Goal: Transaction & Acquisition: Purchase product/service

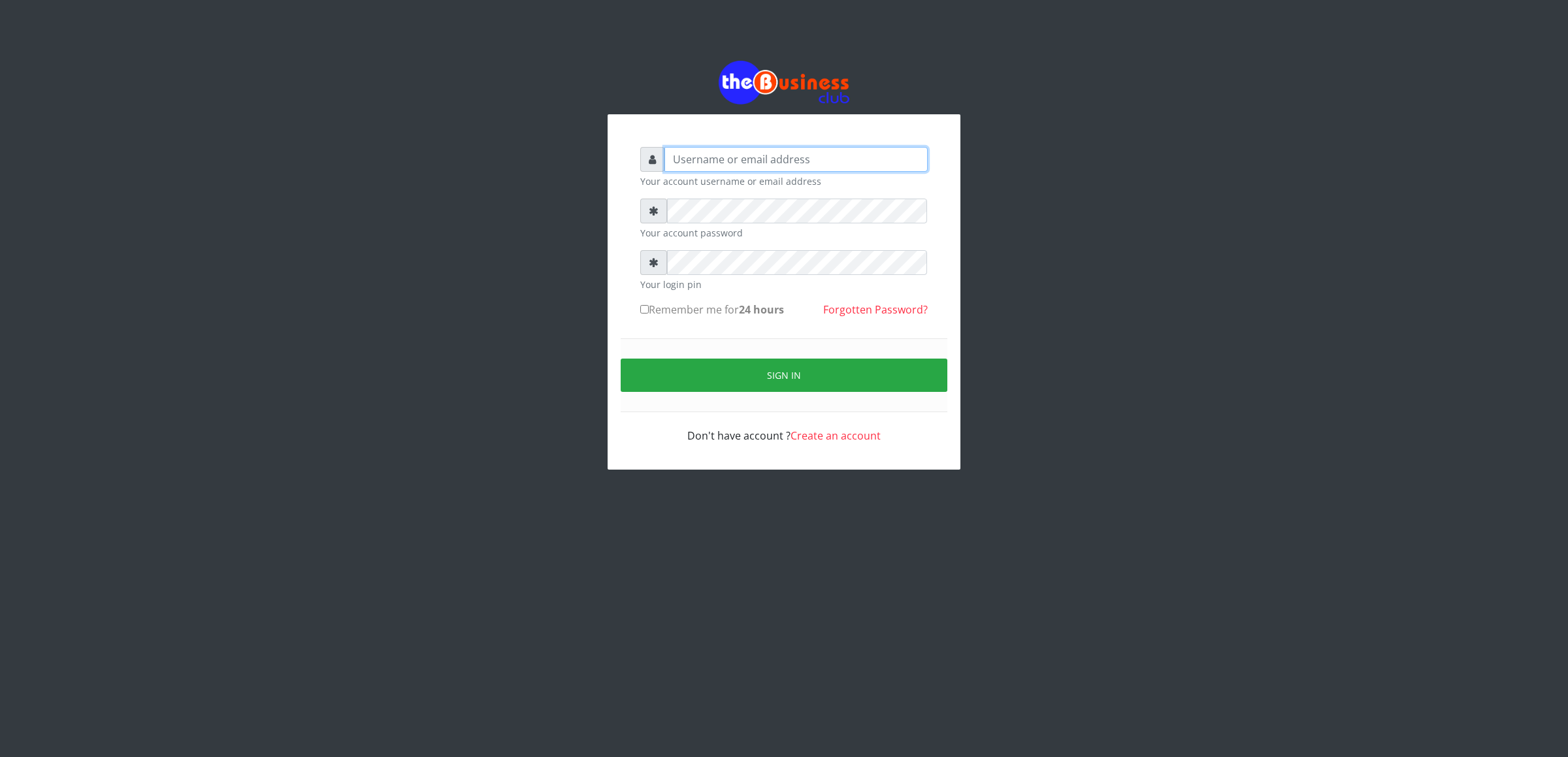
type input "cherpher"
click at [724, 369] on button "Sign in" at bounding box center [784, 375] width 327 height 33
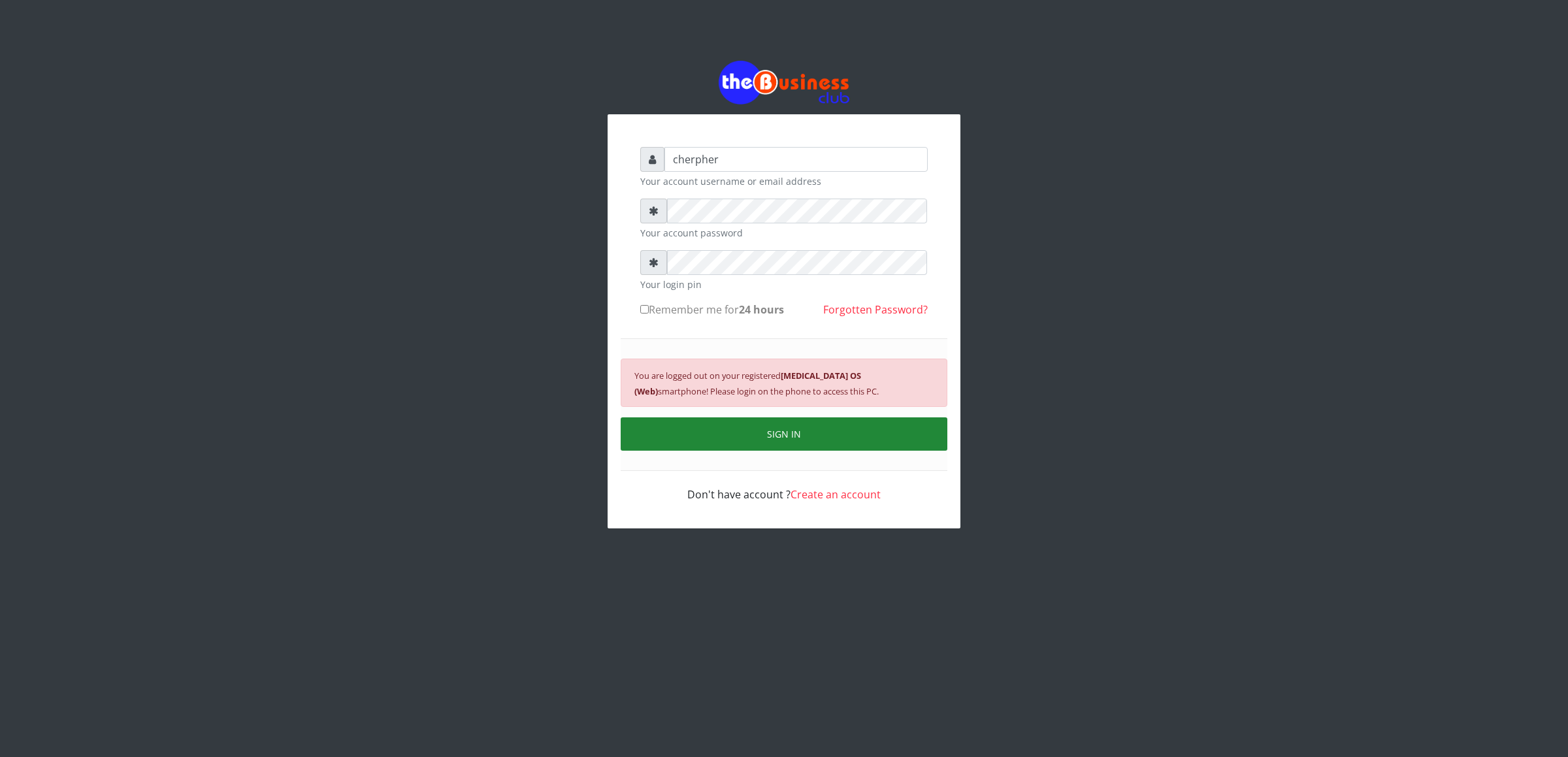
click at [732, 440] on button "SIGN IN" at bounding box center [784, 434] width 327 height 33
click at [733, 438] on button "SIGN IN" at bounding box center [784, 434] width 327 height 33
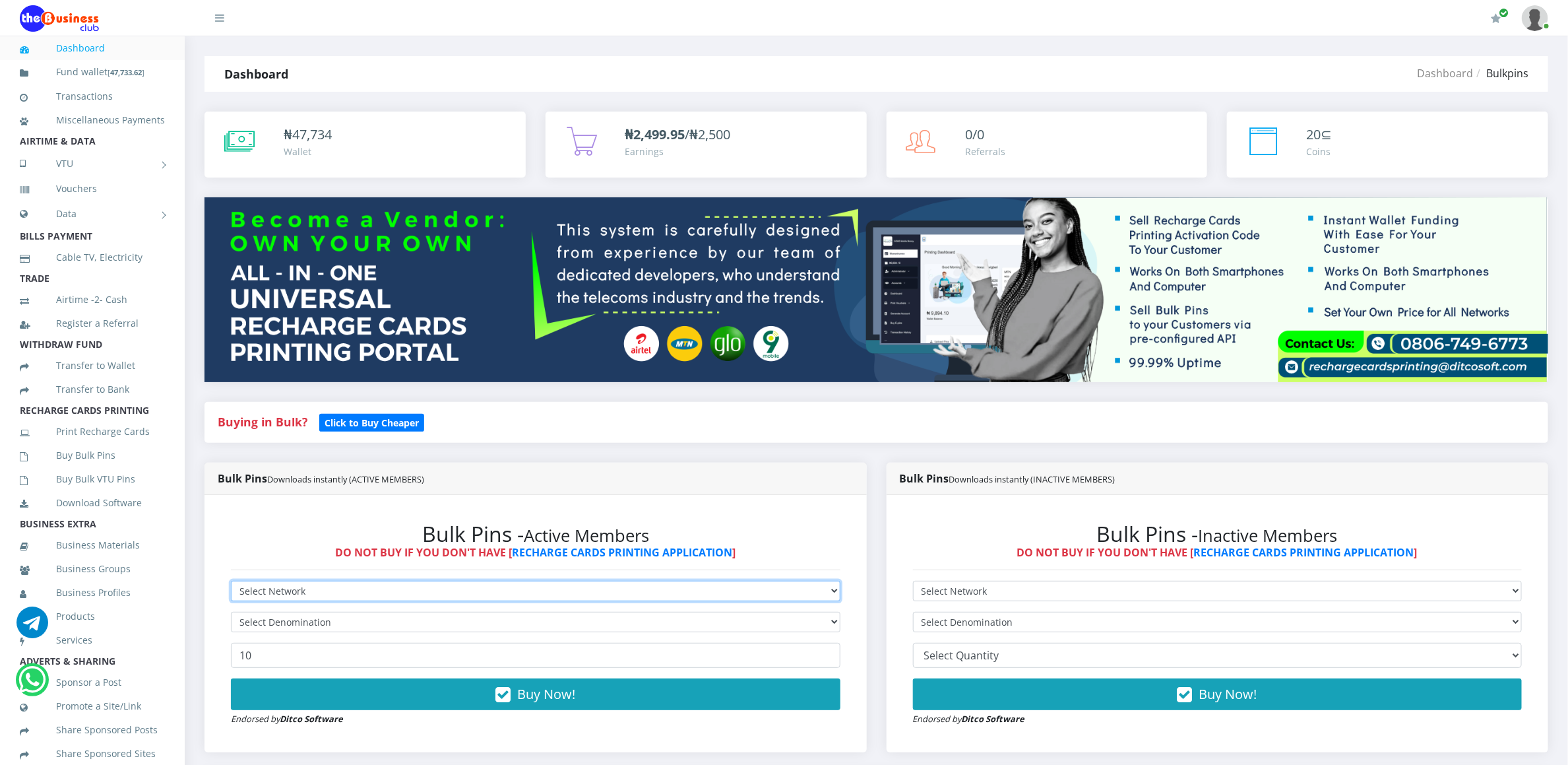
click at [311, 593] on select "Select Network MTN Globacom 9Mobile Airtel" at bounding box center [535, 591] width 609 height 21
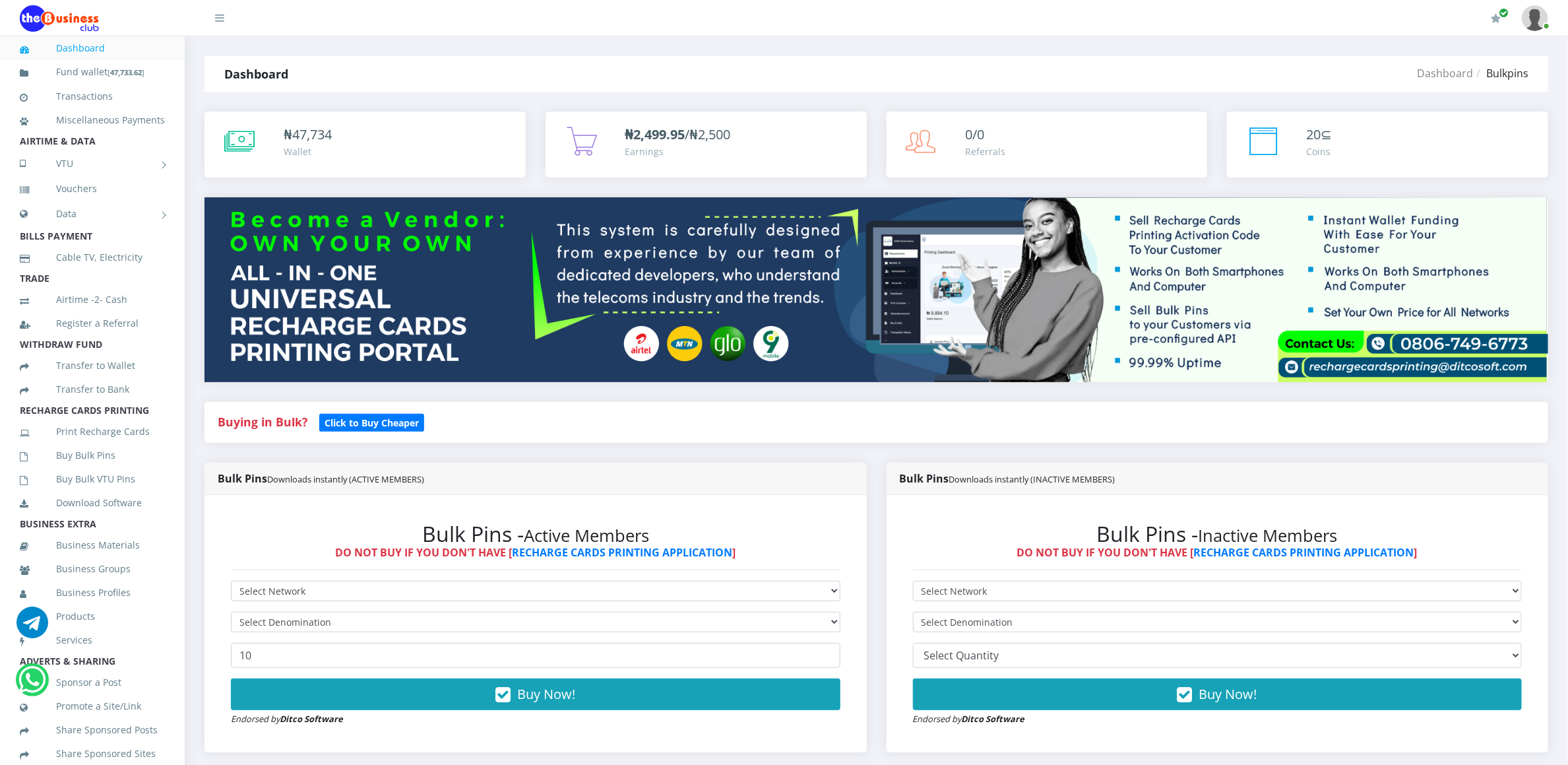
click at [303, 732] on div "Bulk Pins - Active Members DO NOT BUY IF YOU DON'T HAVE [ RECHARGE CARDS PRINTI…" at bounding box center [535, 623] width 636 height 232
click at [337, 570] on hr at bounding box center [535, 570] width 609 height 1
click at [337, 580] on div "Bulk Pins - Active Members DO NOT BUY IF YOU DON'T HAVE [ RECHARGE CARDS PRINTI…" at bounding box center [535, 623] width 636 height 232
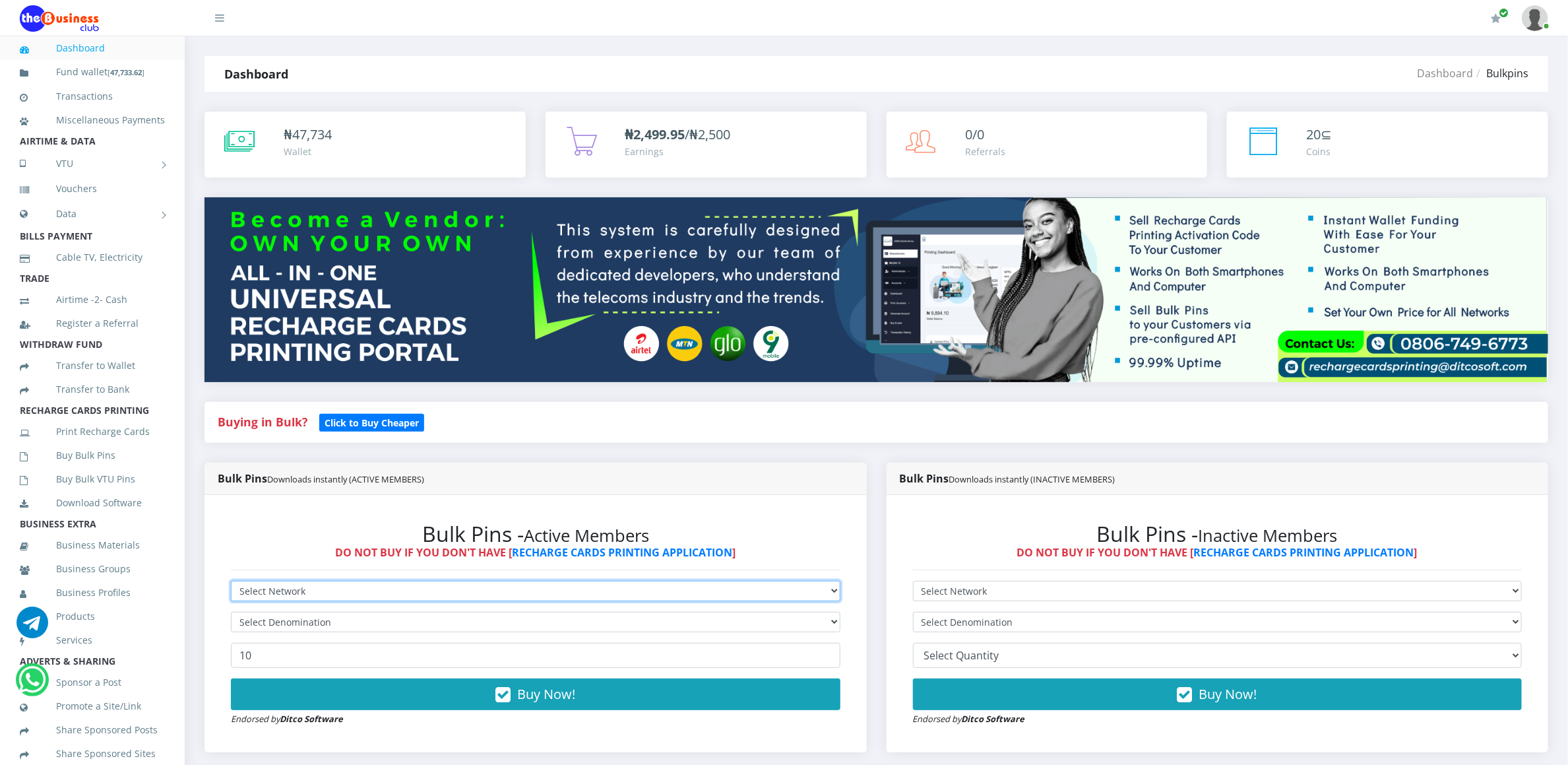
click at [337, 590] on select "Select Network MTN Globacom 9Mobile Airtel" at bounding box center [535, 591] width 609 height 21
select select "Airtel"
click at [231, 583] on select "Select Network MTN Globacom 9Mobile Airtel" at bounding box center [535, 591] width 609 height 21
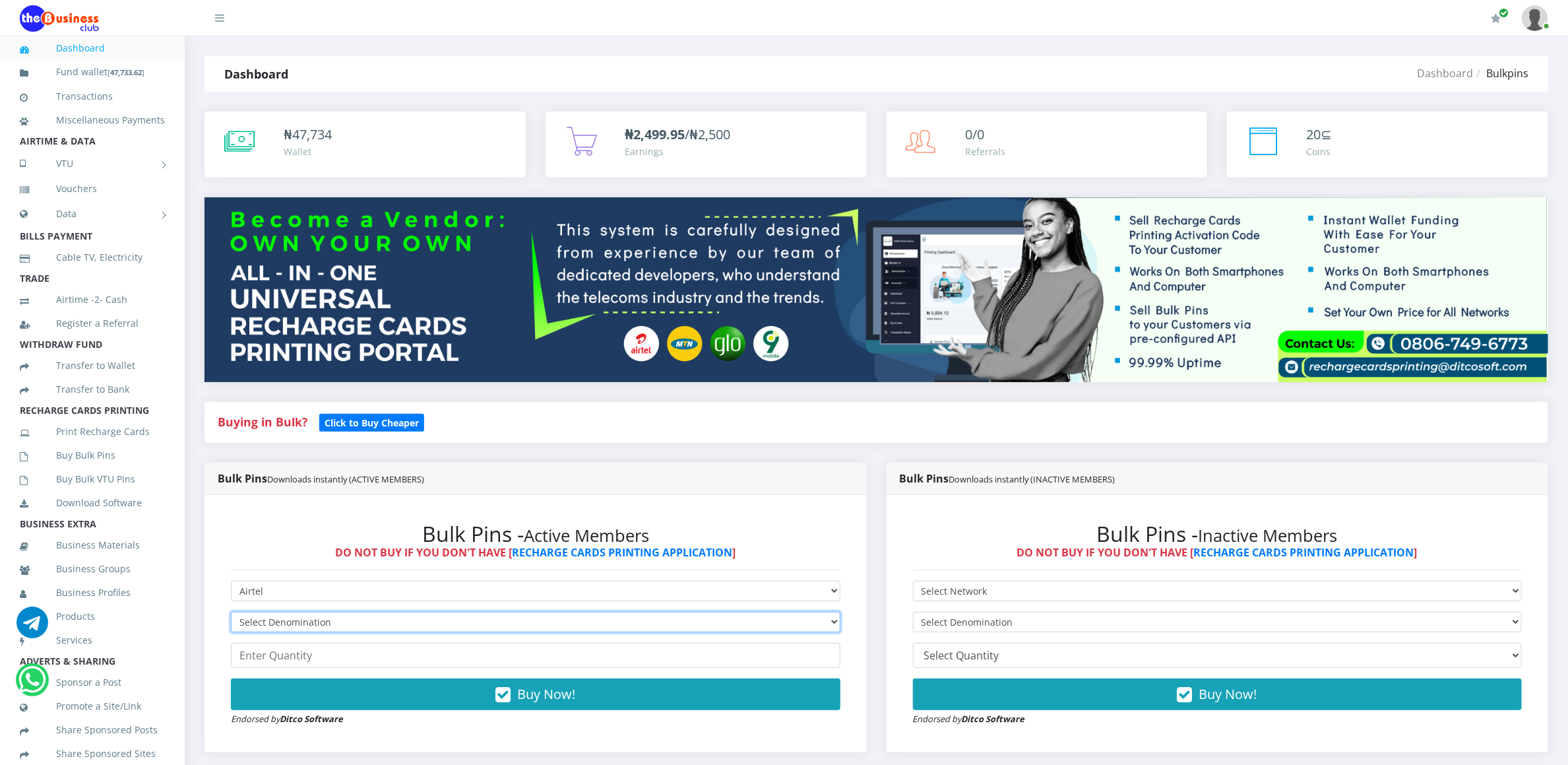
click at [307, 615] on select "Select Denomination Airtel NGN100 - ₦96.36 Airtel NGN200 - ₦192.72 Airtel NGN50…" at bounding box center [535, 623] width 609 height 21
select select "963.6-1000"
click at [231, 614] on select "Select Denomination Airtel NGN100 - ₦96.36 Airtel NGN200 - ₦192.72 Airtel NGN50…" at bounding box center [535, 623] width 609 height 21
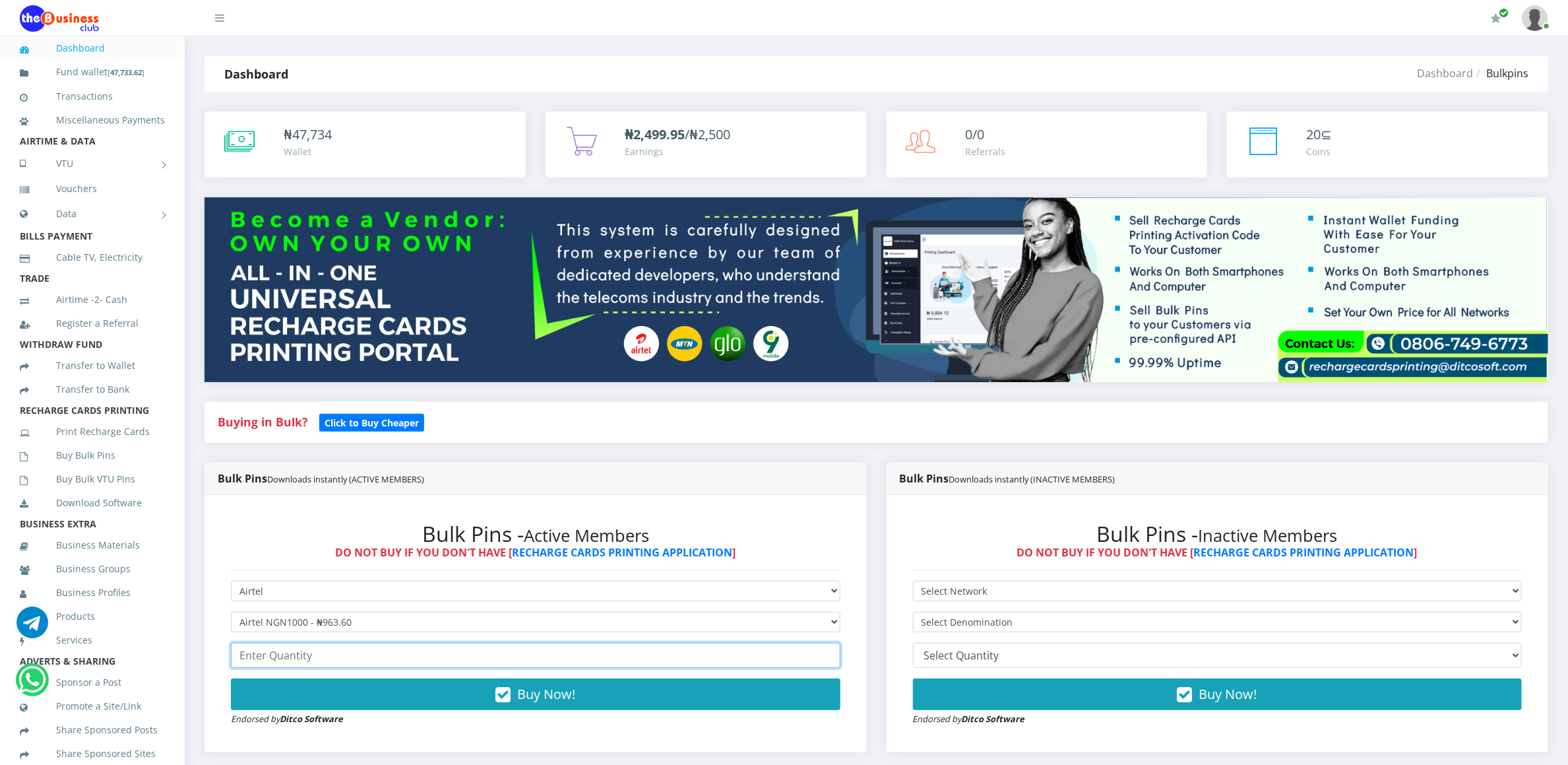
click at [282, 664] on input "number" at bounding box center [535, 656] width 609 height 25
type input "2"
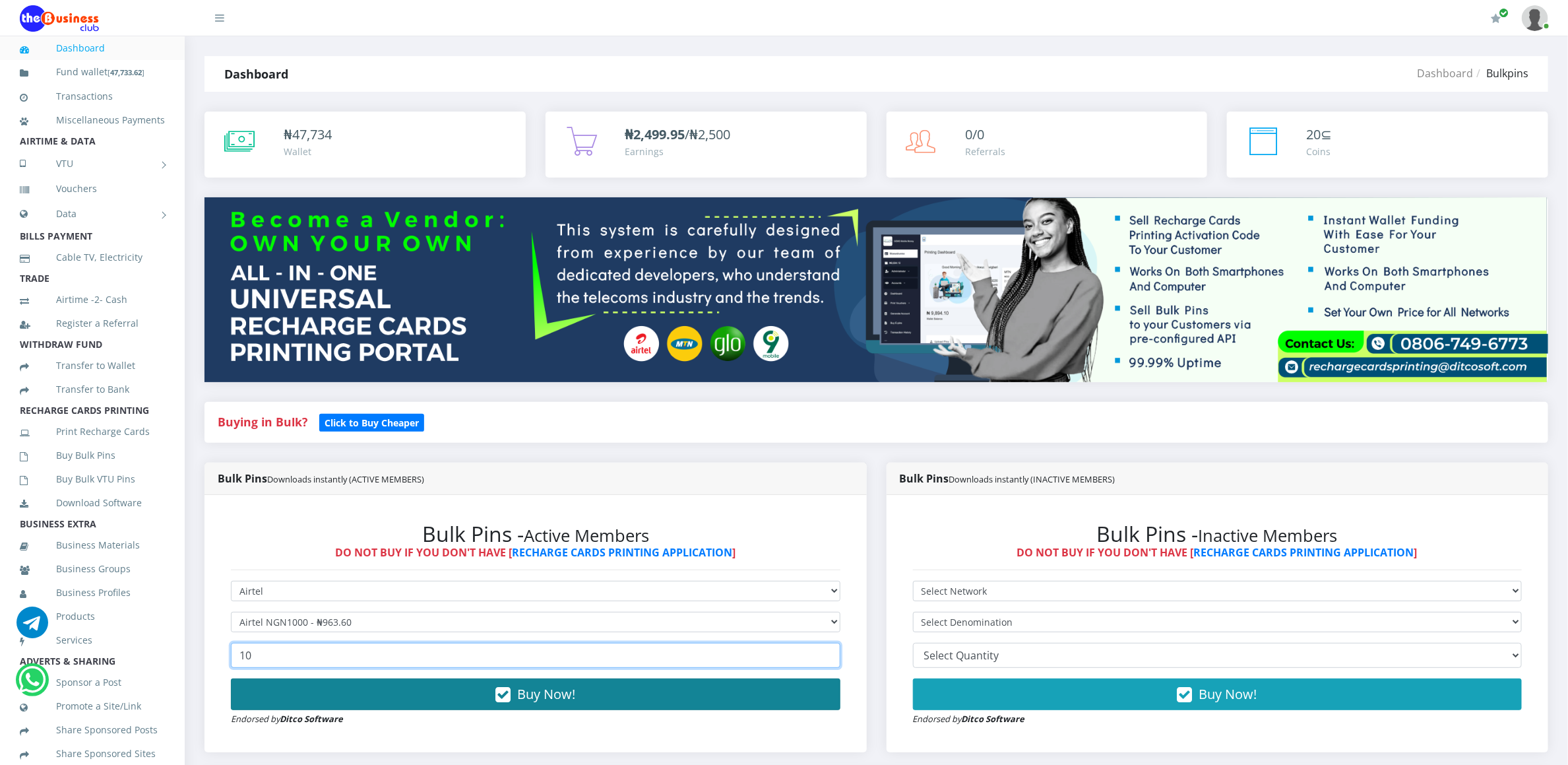
type input "10"
click at [292, 709] on button "Buy Now!" at bounding box center [535, 694] width 609 height 32
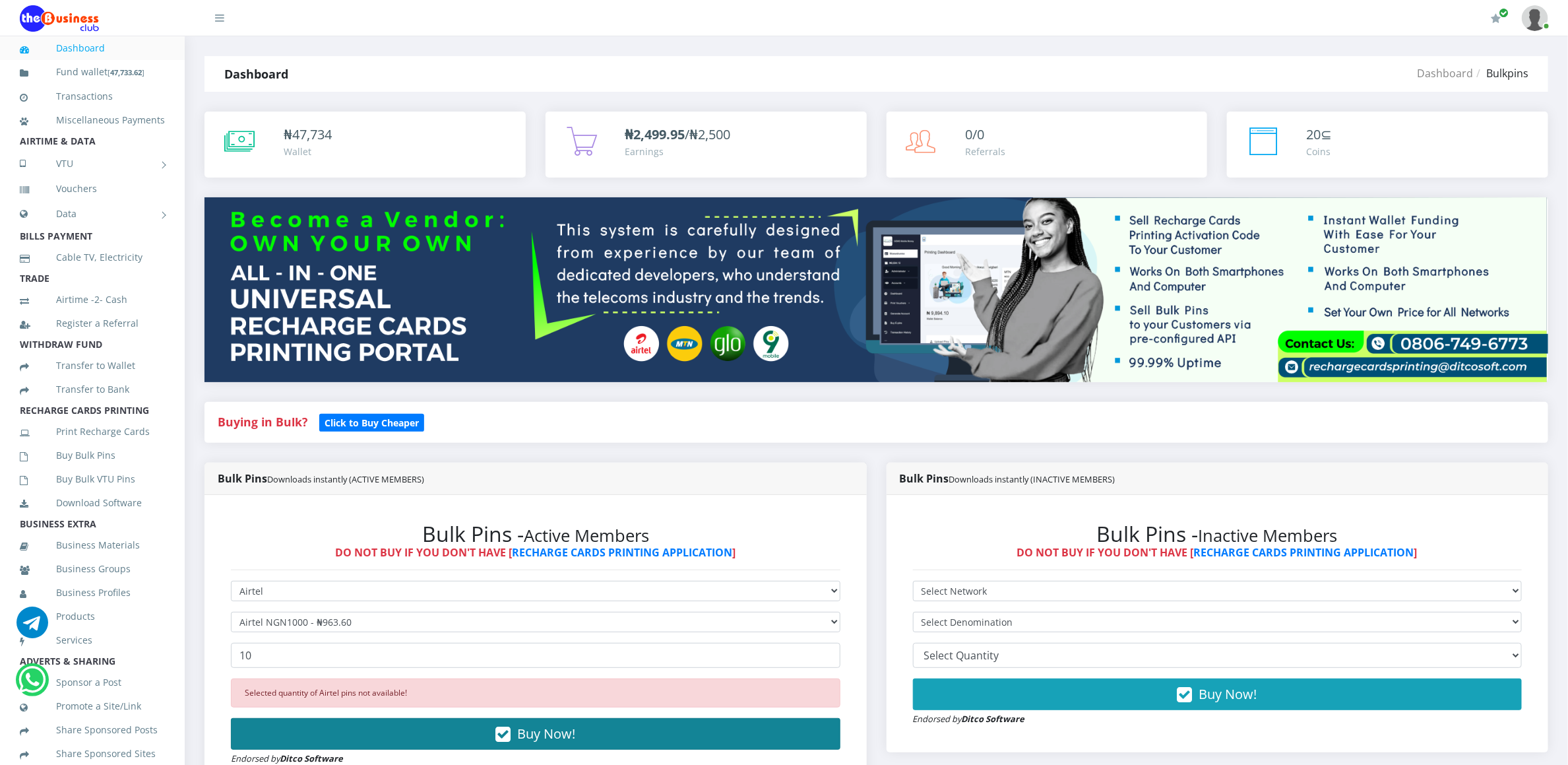
click at [434, 744] on button "Buy Now!" at bounding box center [535, 734] width 609 height 32
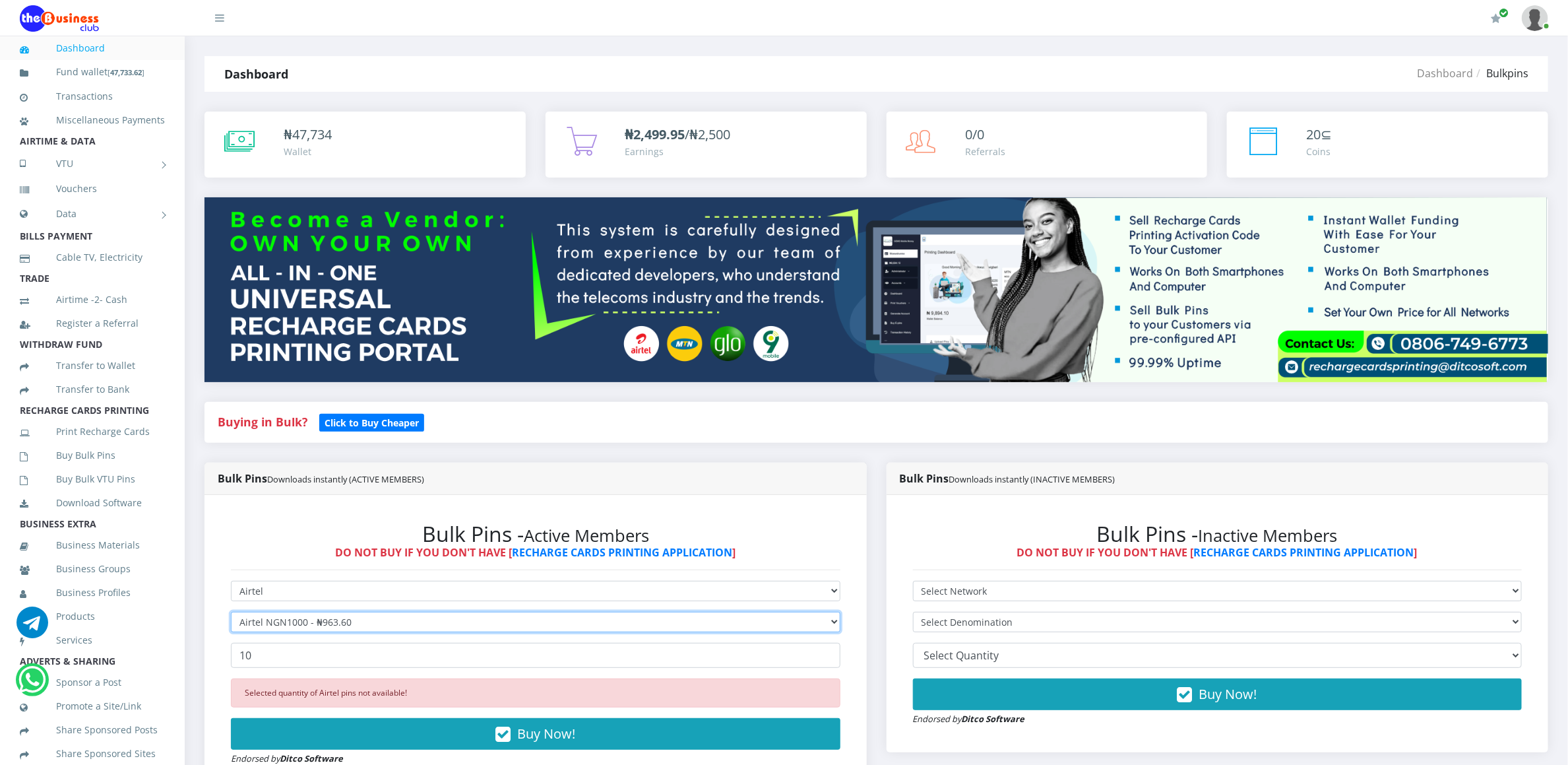
click at [342, 620] on select "Select Denomination Airtel NGN100 - ₦96.36 Airtel NGN200 - ₦192.72 Airtel NGN50…" at bounding box center [535, 623] width 609 height 21
select select "96.36-100"
click at [231, 614] on select "Select Denomination Airtel NGN100 - ₦96.36 Airtel NGN200 - ₦192.72 Airtel NGN50…" at bounding box center [535, 623] width 609 height 21
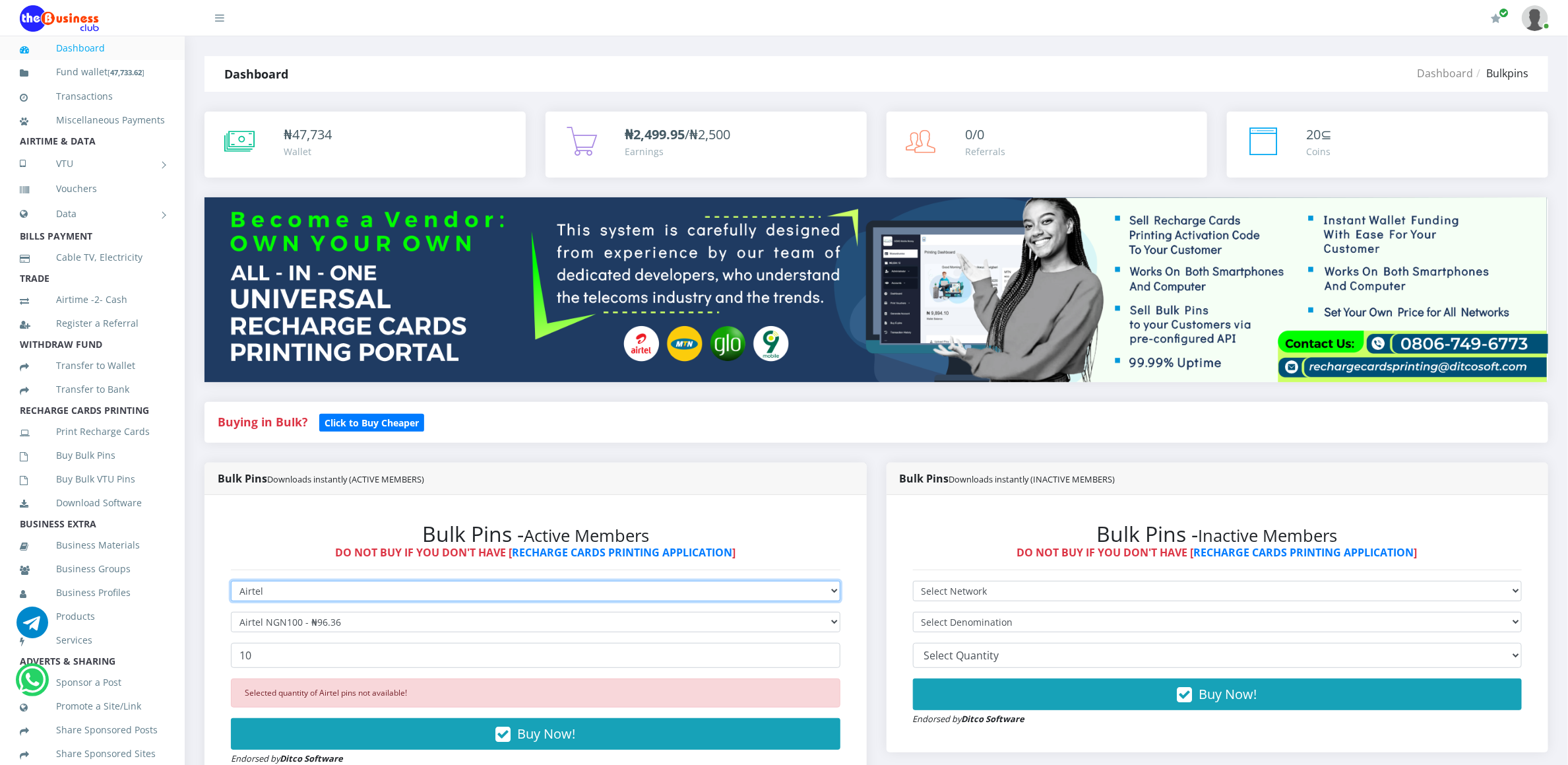
click at [340, 586] on select "Select Network MTN Globacom 9Mobile Airtel" at bounding box center [535, 591] width 609 height 21
select select "MTN"
click at [231, 583] on select "Select Network MTN Globacom 9Mobile Airtel" at bounding box center [535, 591] width 609 height 21
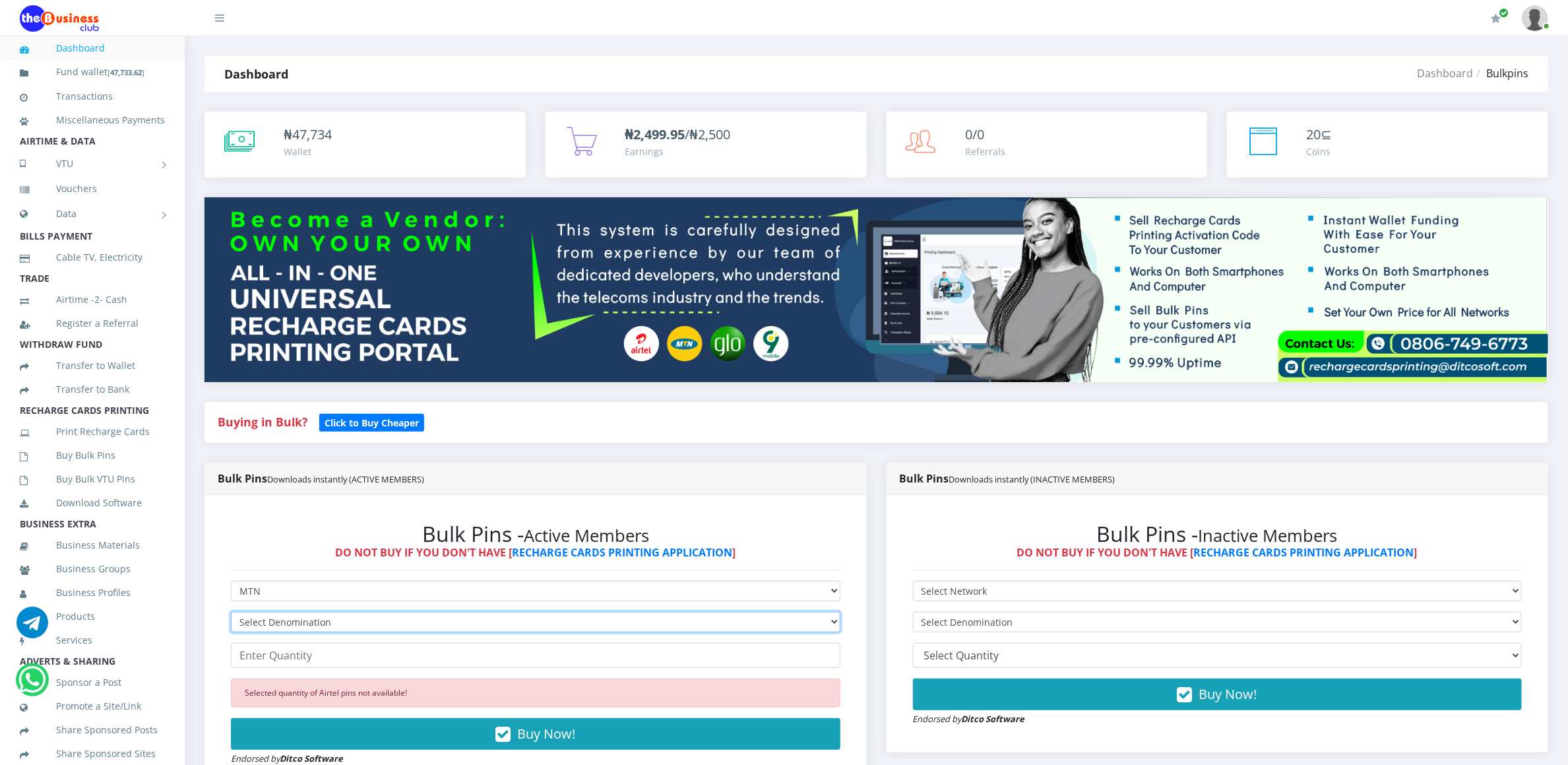
click at [321, 618] on select "Select Denomination MTN NGN100 - ₦96.94 MTN NGN200 - ₦193.88 MTN NGN400 - ₦387.…" at bounding box center [535, 623] width 609 height 21
select select "96.94-100"
click at [231, 614] on select "Select Denomination MTN NGN100 - ₦96.94 MTN NGN200 - ₦193.88 MTN NGN400 - ₦387.…" at bounding box center [535, 623] width 609 height 21
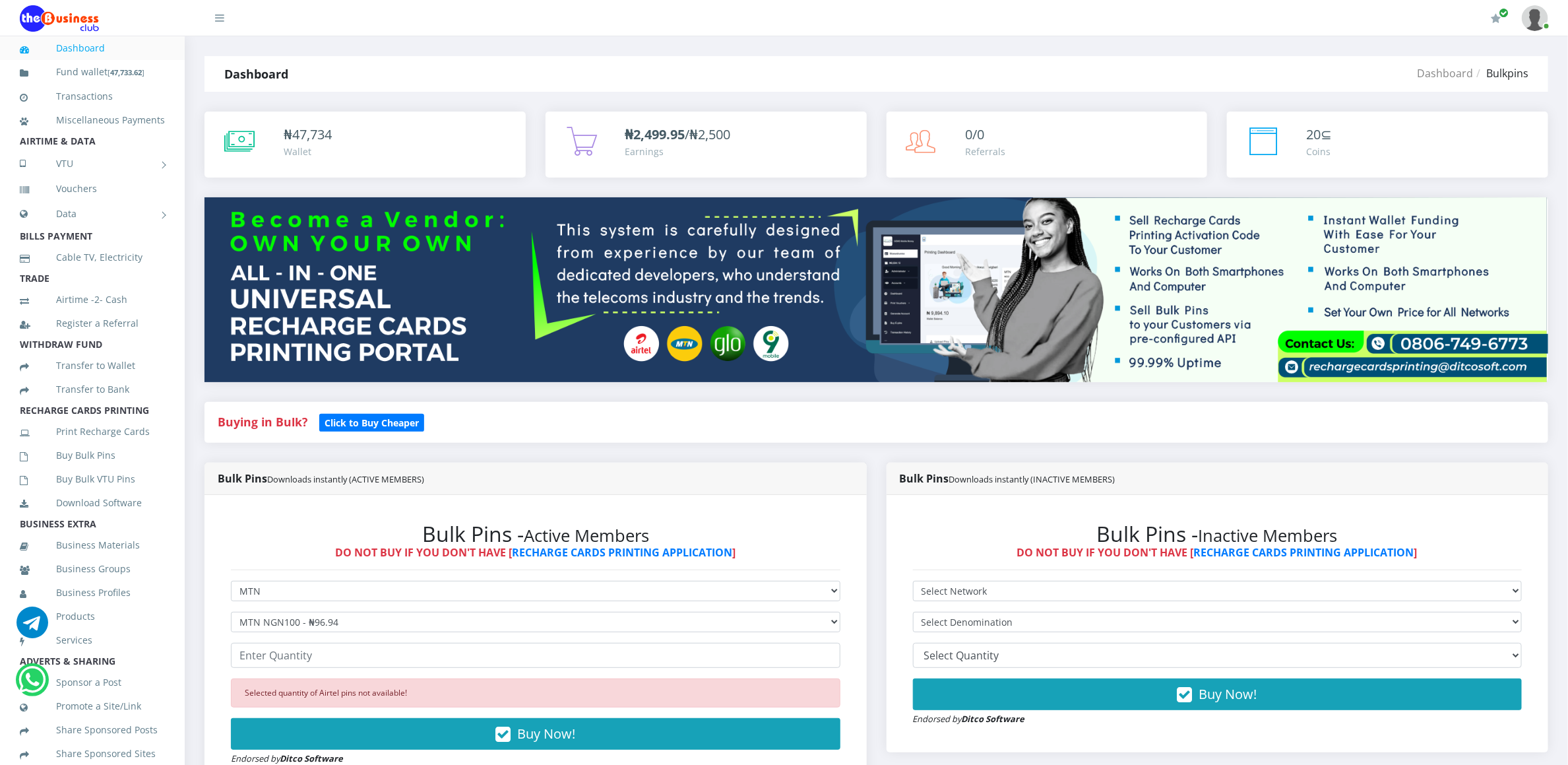
click at [334, 638] on form "Select Network MTN Globacom 9Mobile Airtel Select Denomination MTN NGN100 - ₦96…" at bounding box center [535, 673] width 609 height 185
click at [331, 652] on input "number" at bounding box center [535, 656] width 609 height 25
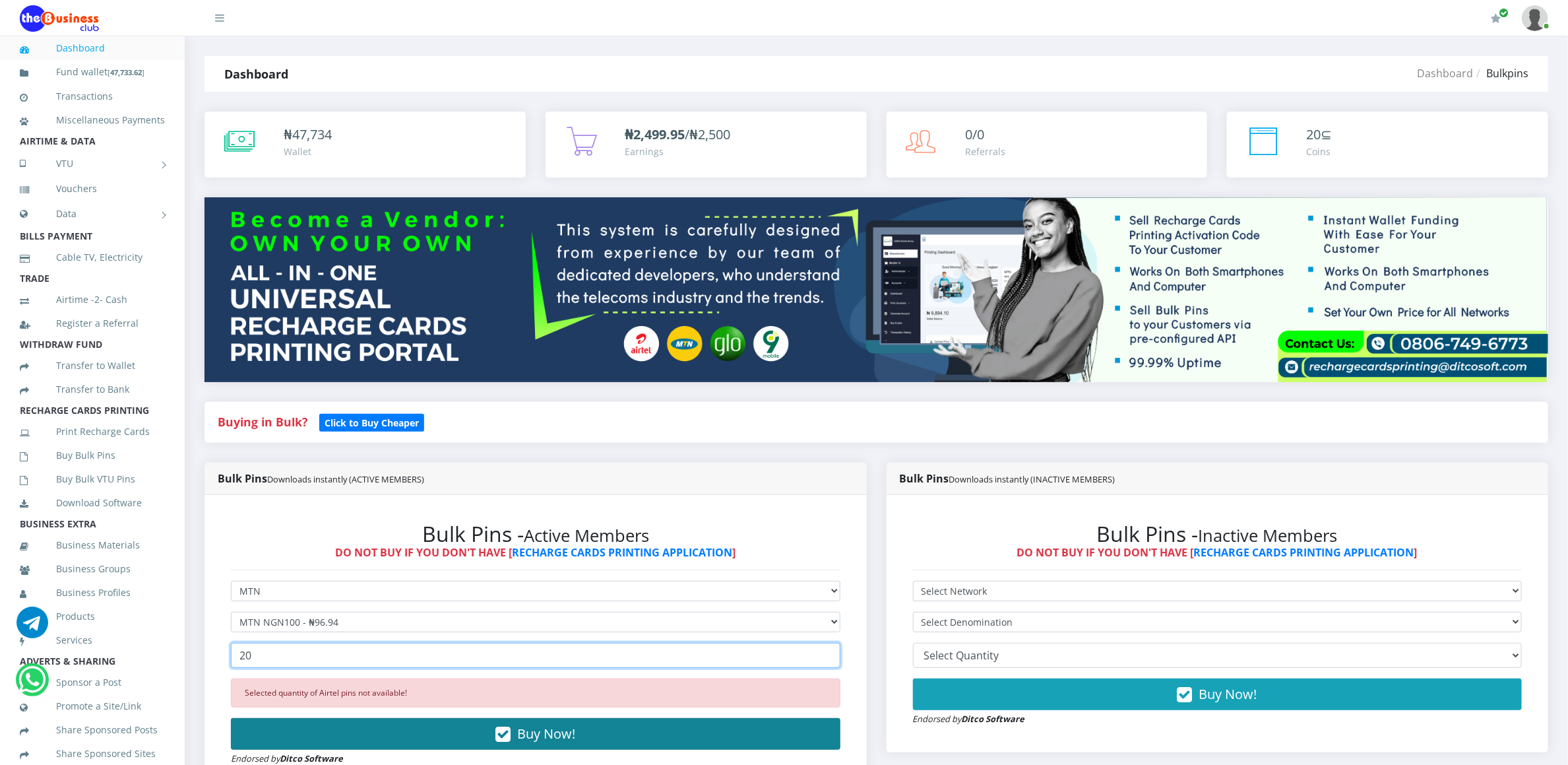
type input "20"
click at [319, 735] on button "Buy Now!" at bounding box center [535, 734] width 609 height 32
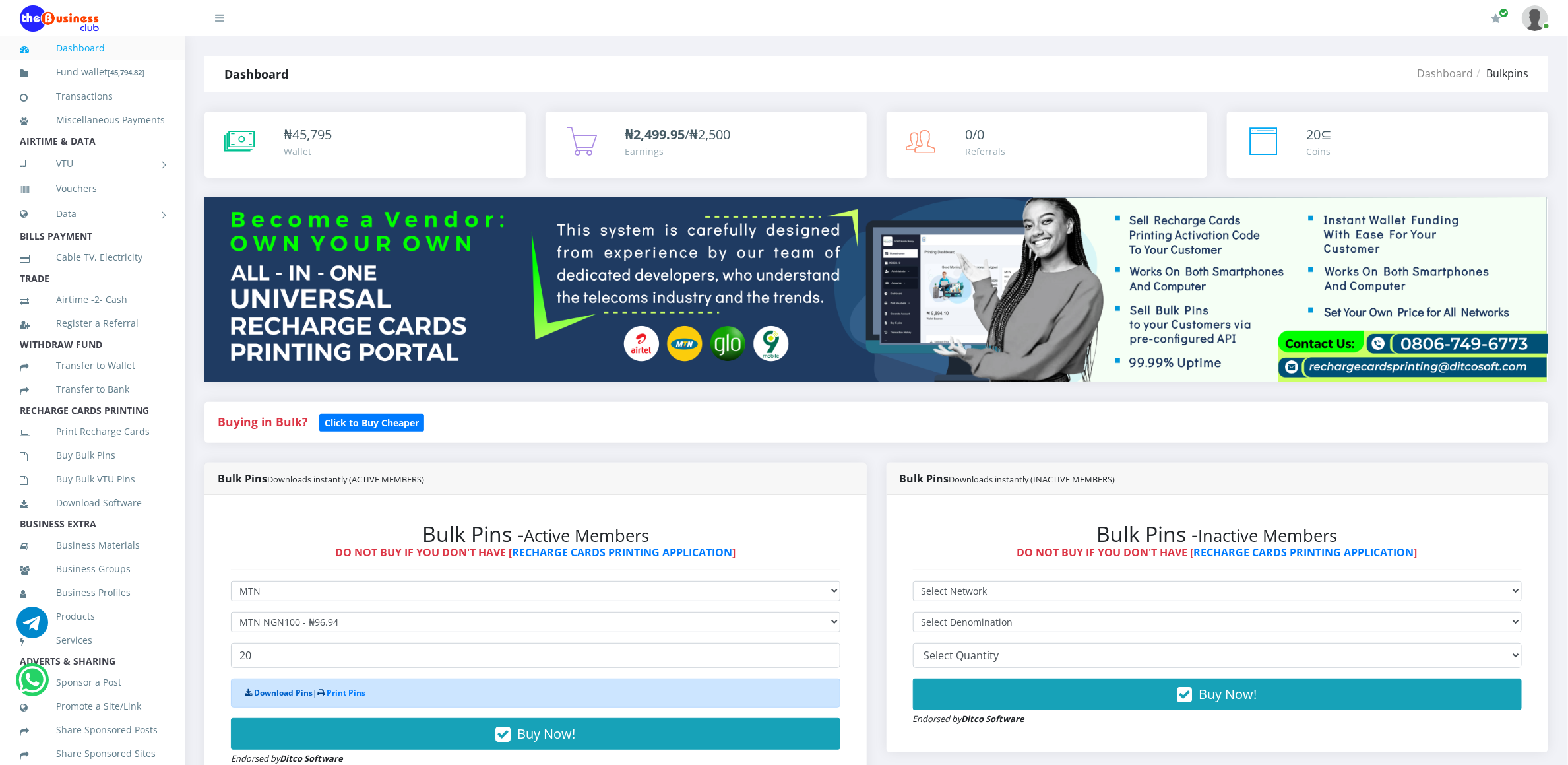
click at [292, 694] on link "Download Pins" at bounding box center [283, 693] width 59 height 11
click at [98, 470] on link "Buy Bulk Pins" at bounding box center [92, 455] width 145 height 30
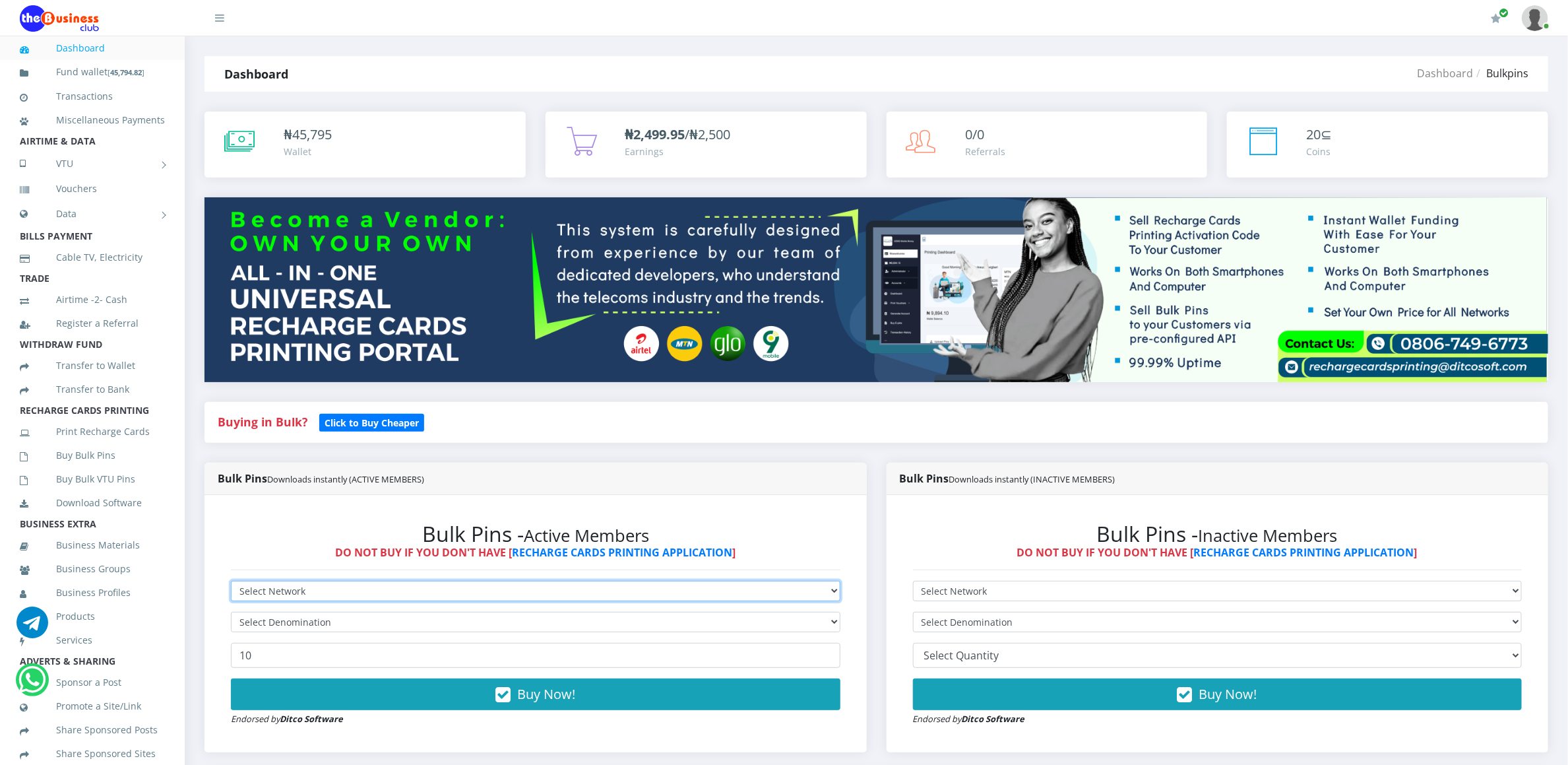
drag, startPoint x: 0, startPoint y: 0, endPoint x: 298, endPoint y: 586, distance: 657.4
click at [298, 586] on select "Select Network MTN Globacom 9Mobile Airtel" at bounding box center [535, 591] width 609 height 21
select select "Airtel"
click at [231, 583] on select "Select Network MTN Globacom 9Mobile Airtel" at bounding box center [535, 591] width 609 height 21
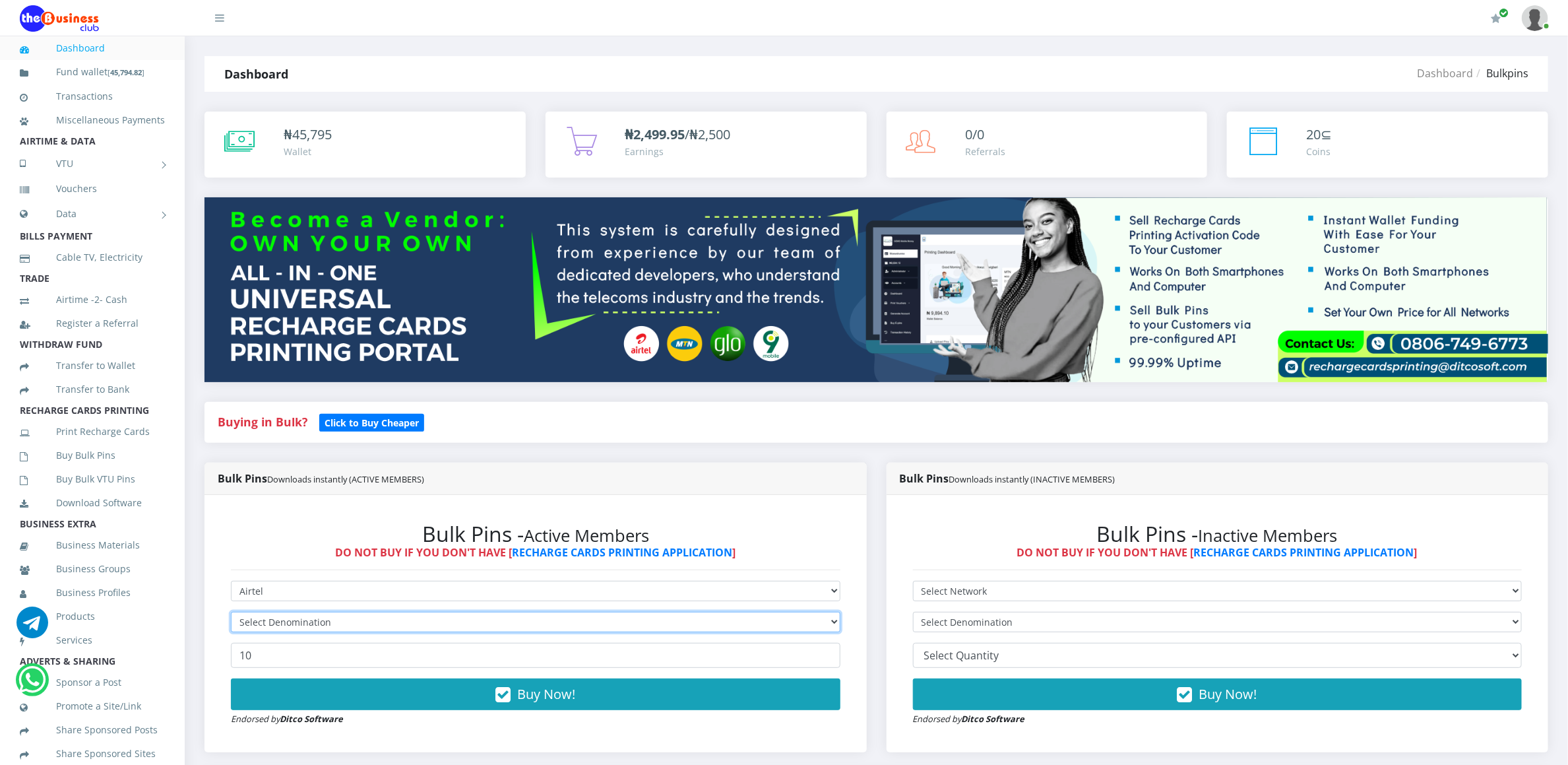
click at [278, 628] on select "Select Denomination" at bounding box center [535, 623] width 609 height 21
select select "481.8-500"
click at [231, 614] on select "Select Denomination Airtel NGN100 - ₦96.36 Airtel NGN200 - ₦192.72 Airtel NGN50…" at bounding box center [535, 623] width 609 height 21
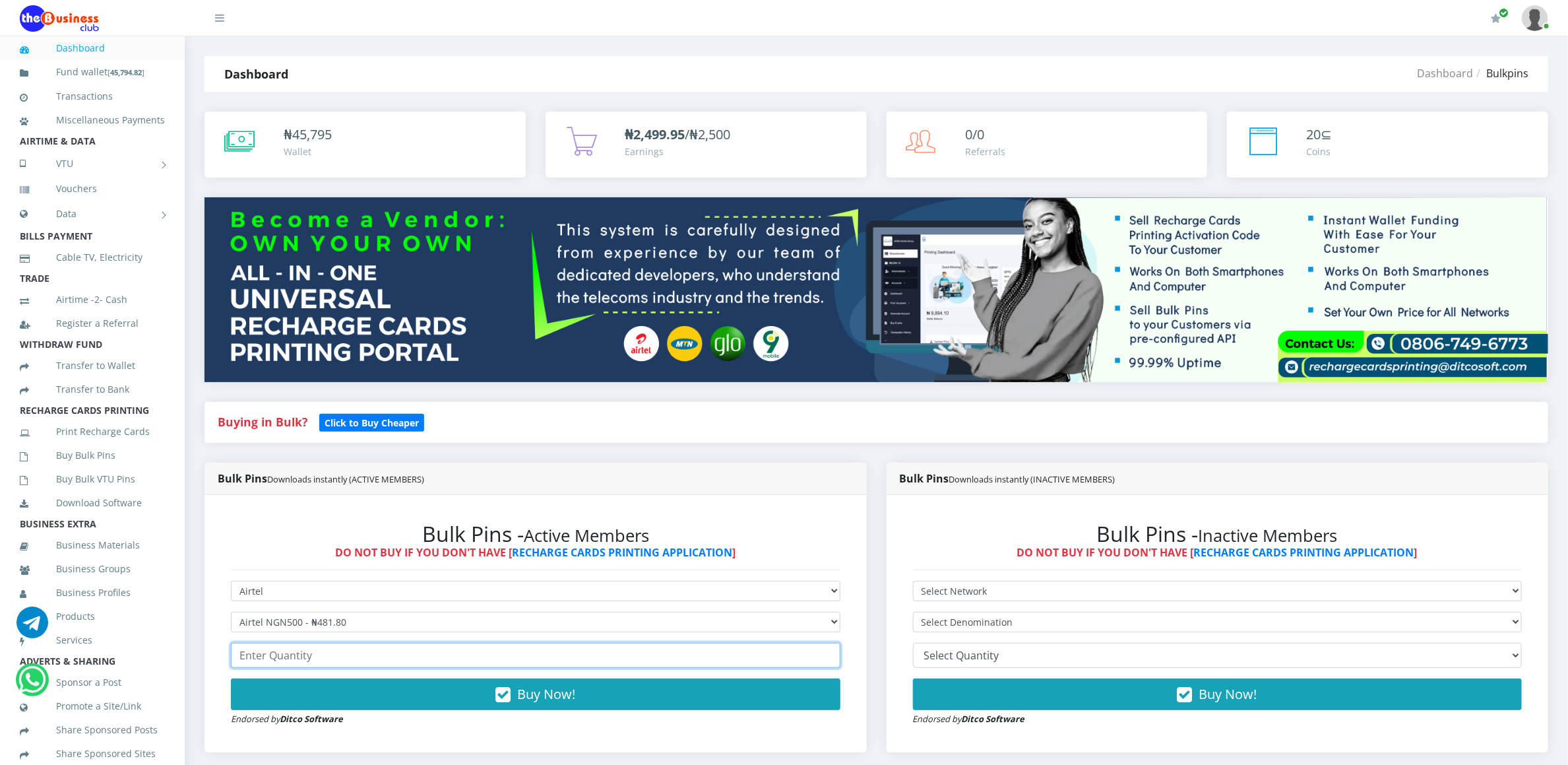
click at [264, 666] on input "number" at bounding box center [535, 656] width 609 height 25
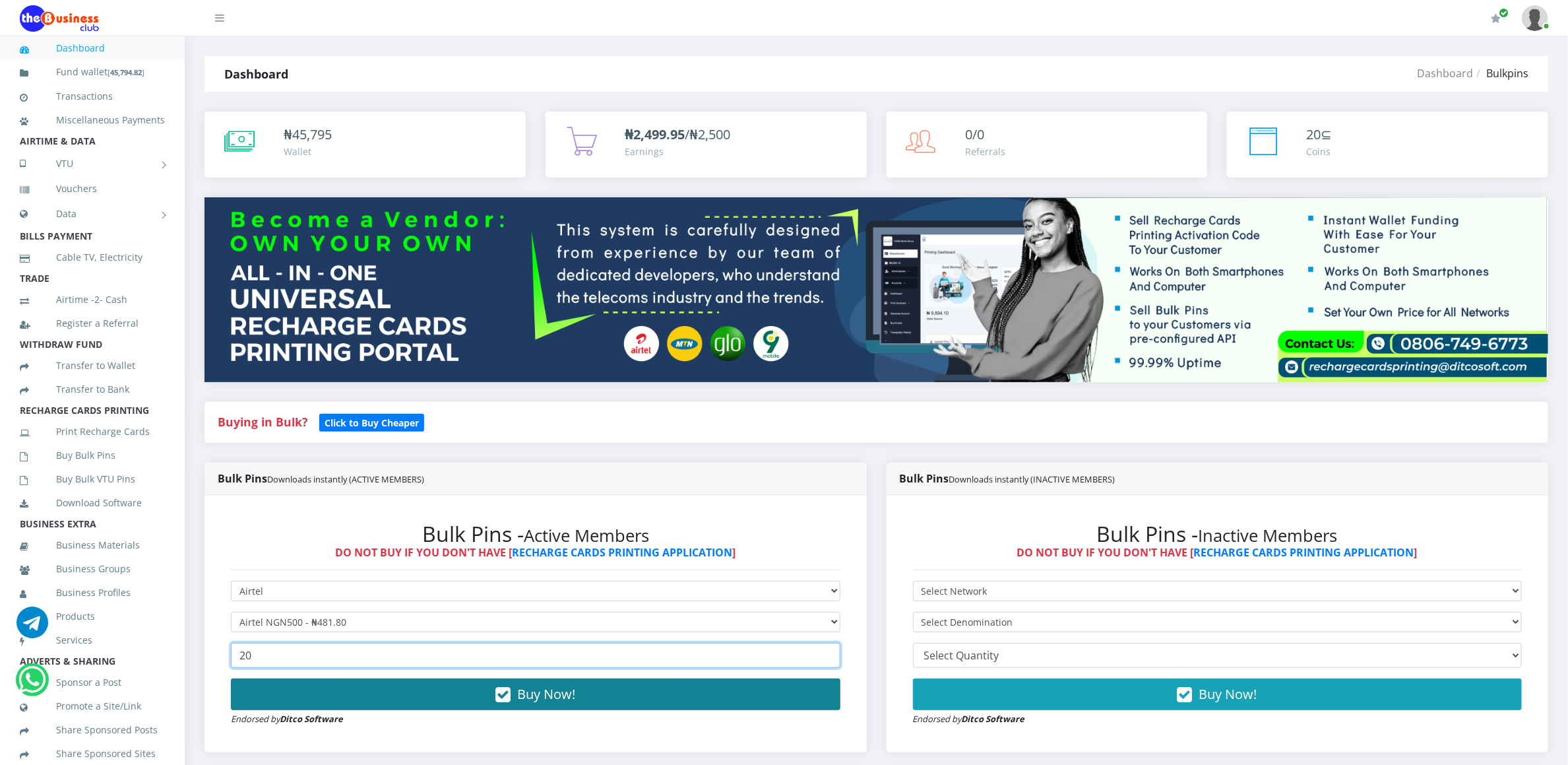
type input "20"
click at [264, 684] on button "Buy Now!" at bounding box center [535, 694] width 609 height 32
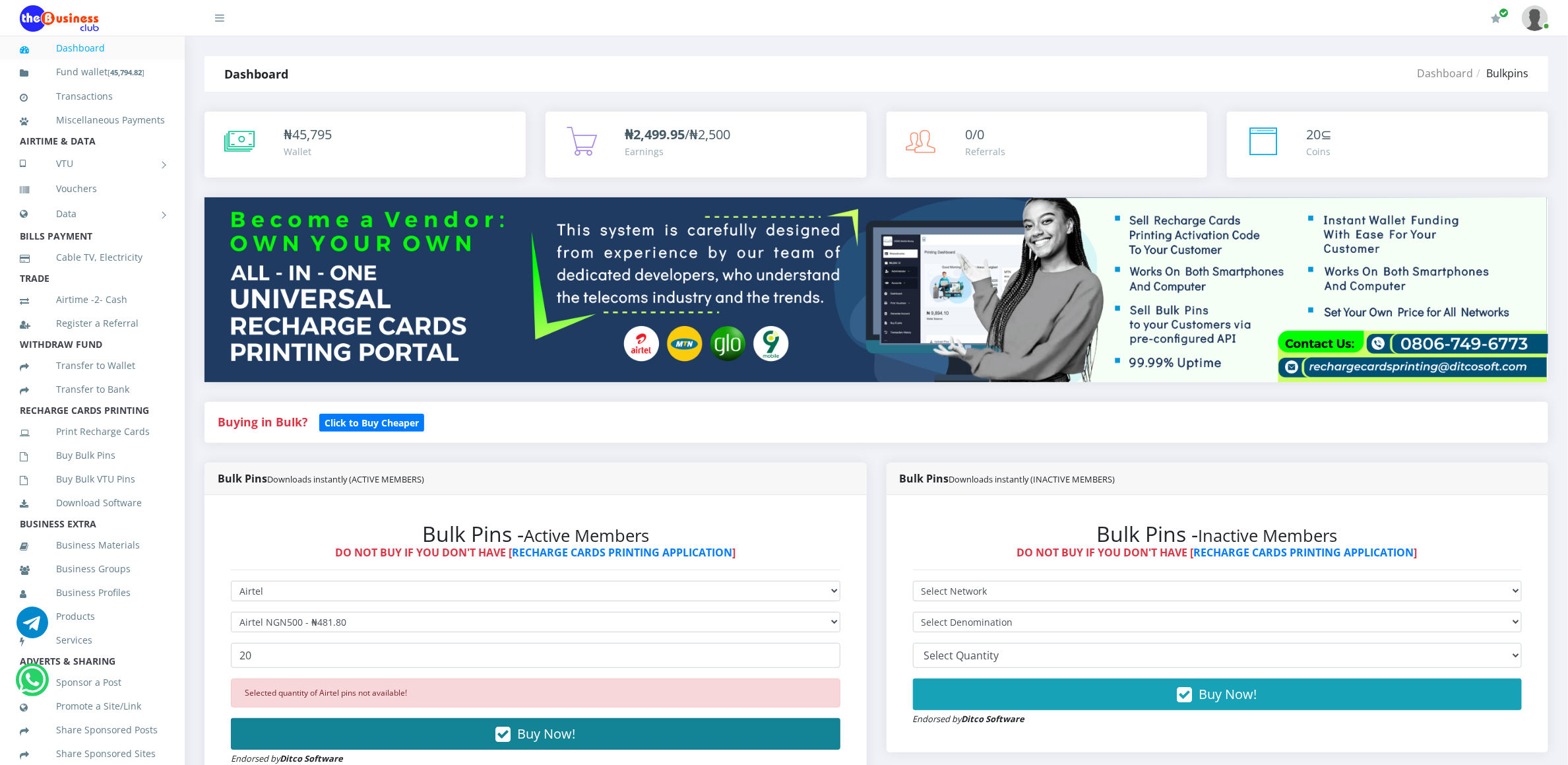
click at [325, 740] on button "Buy Now!" at bounding box center [535, 734] width 609 height 32
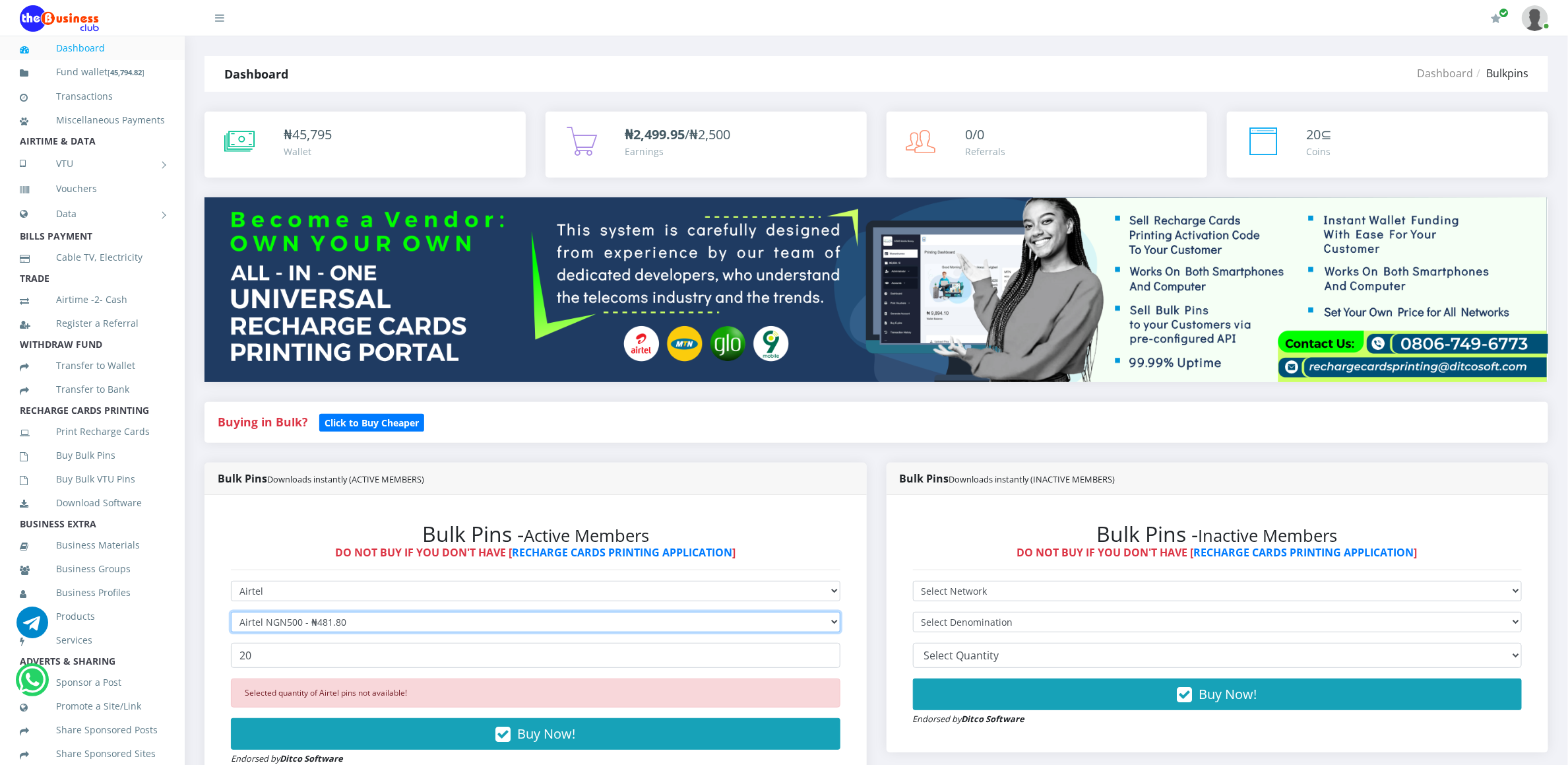
click at [282, 626] on select "Select Denomination Airtel NGN100 - ₦96.36 Airtel NGN200 - ₦192.72 Airtel NGN50…" at bounding box center [535, 623] width 609 height 21
select select "192.72-200"
click at [231, 614] on select "Select Denomination Airtel NGN100 - ₦96.36 Airtel NGN200 - ₦192.72 Airtel NGN50…" at bounding box center [535, 623] width 609 height 21
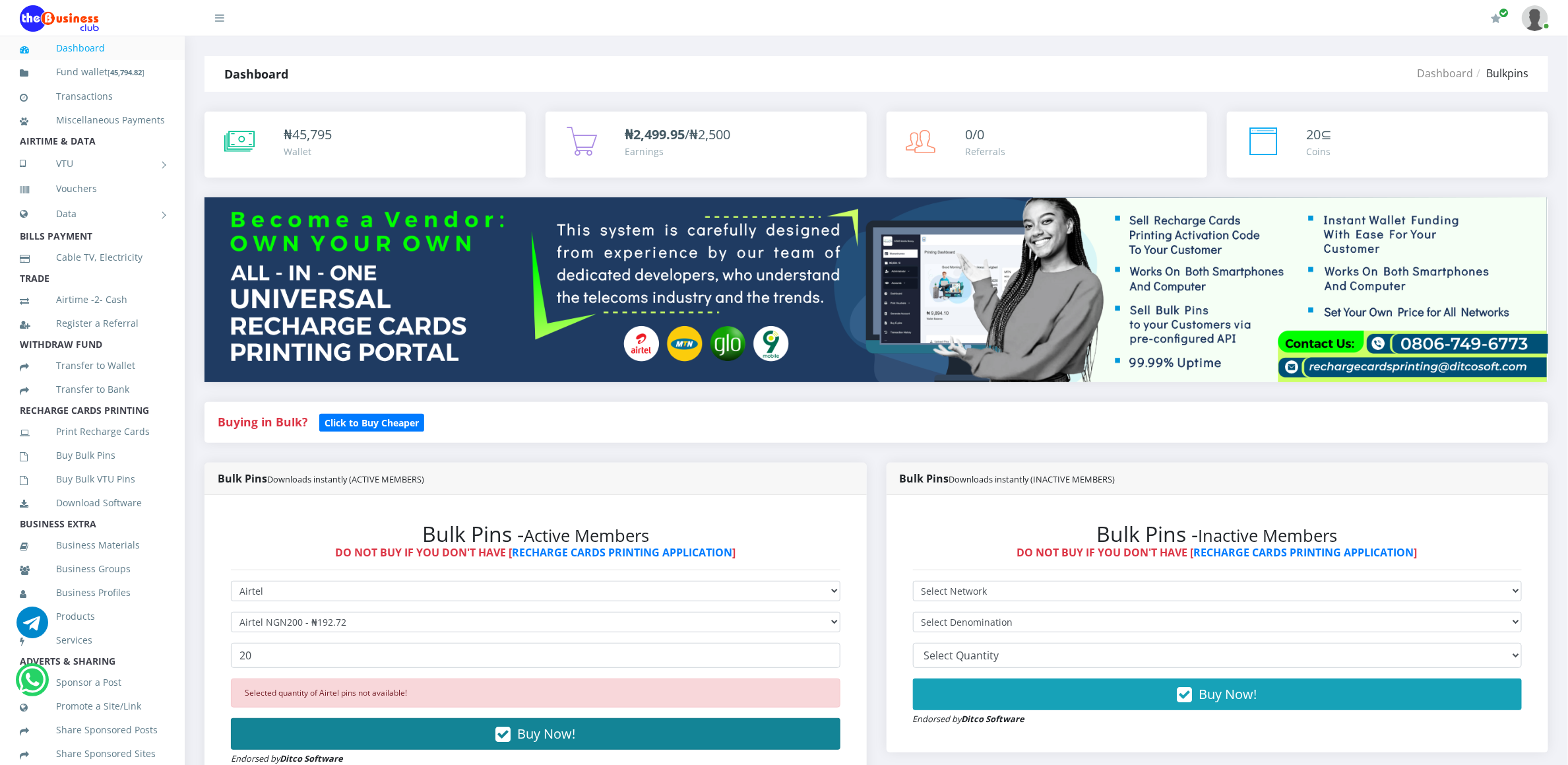
click at [317, 728] on button "Buy Now!" at bounding box center [535, 734] width 609 height 32
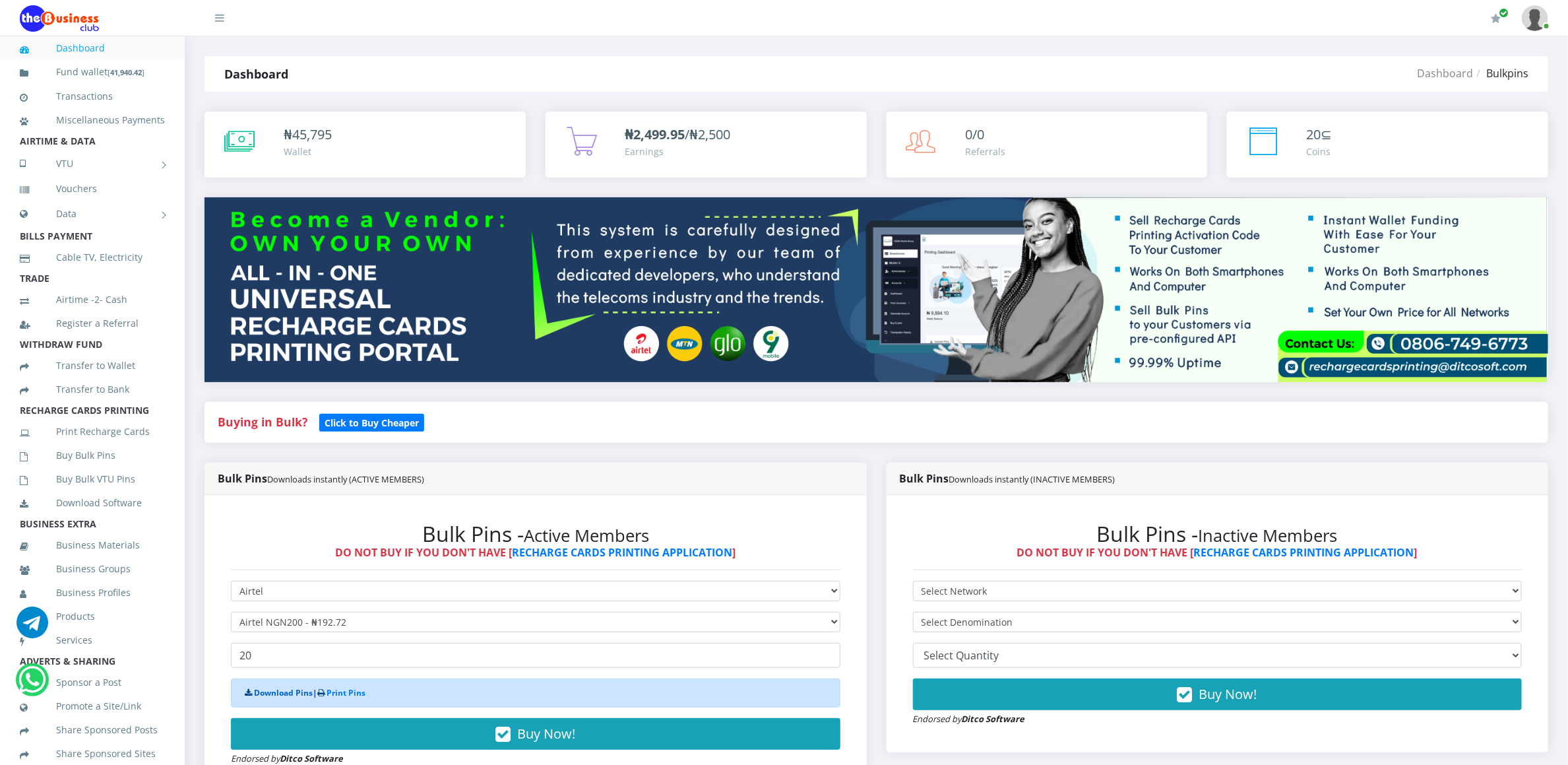
click at [286, 696] on link "Download Pins" at bounding box center [283, 693] width 59 height 11
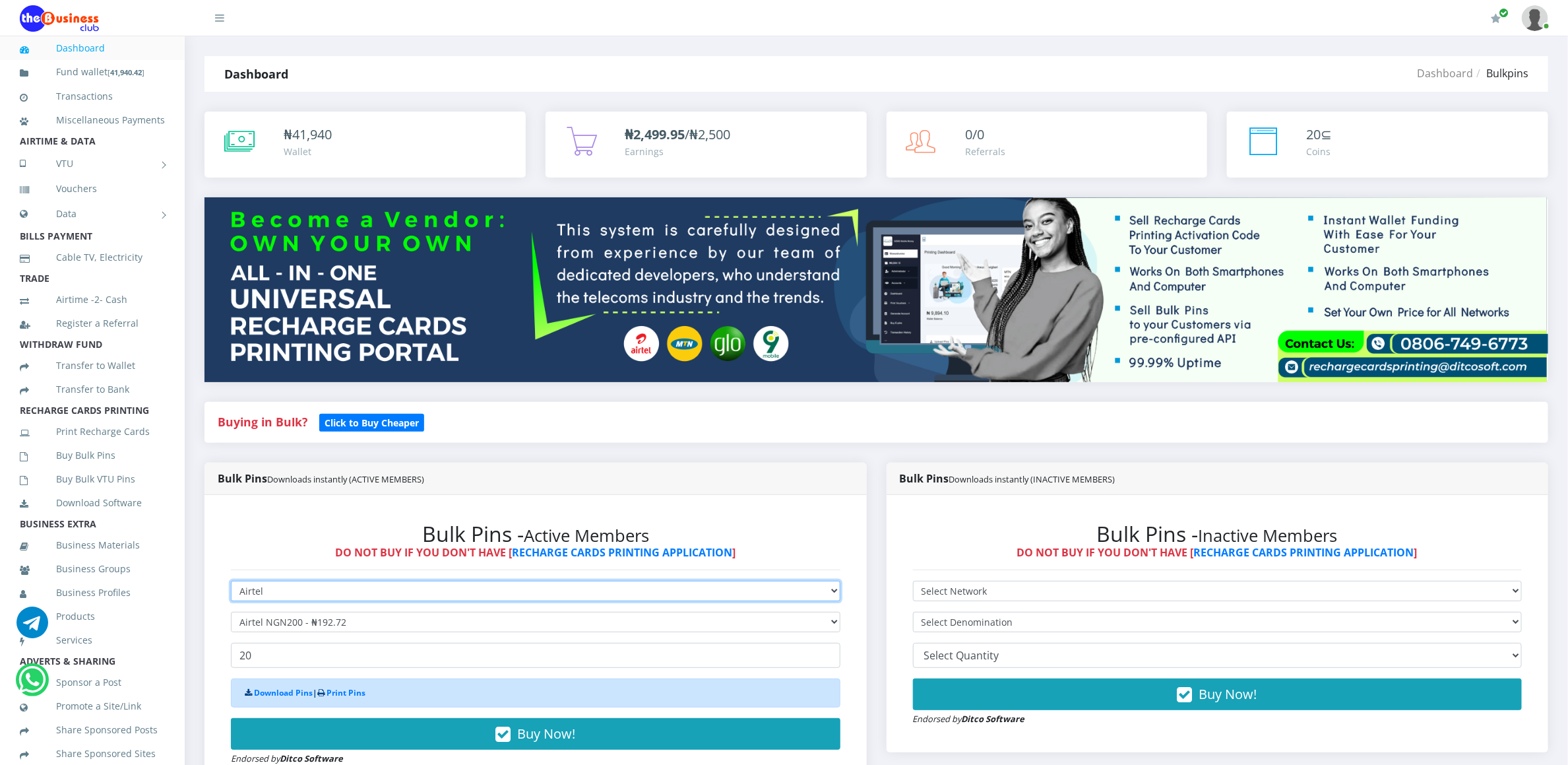
click at [266, 592] on select "Select Network MTN Globacom 9Mobile Airtel" at bounding box center [535, 591] width 609 height 21
click at [231, 583] on select "Select Network MTN Globacom 9Mobile Airtel" at bounding box center [535, 591] width 609 height 21
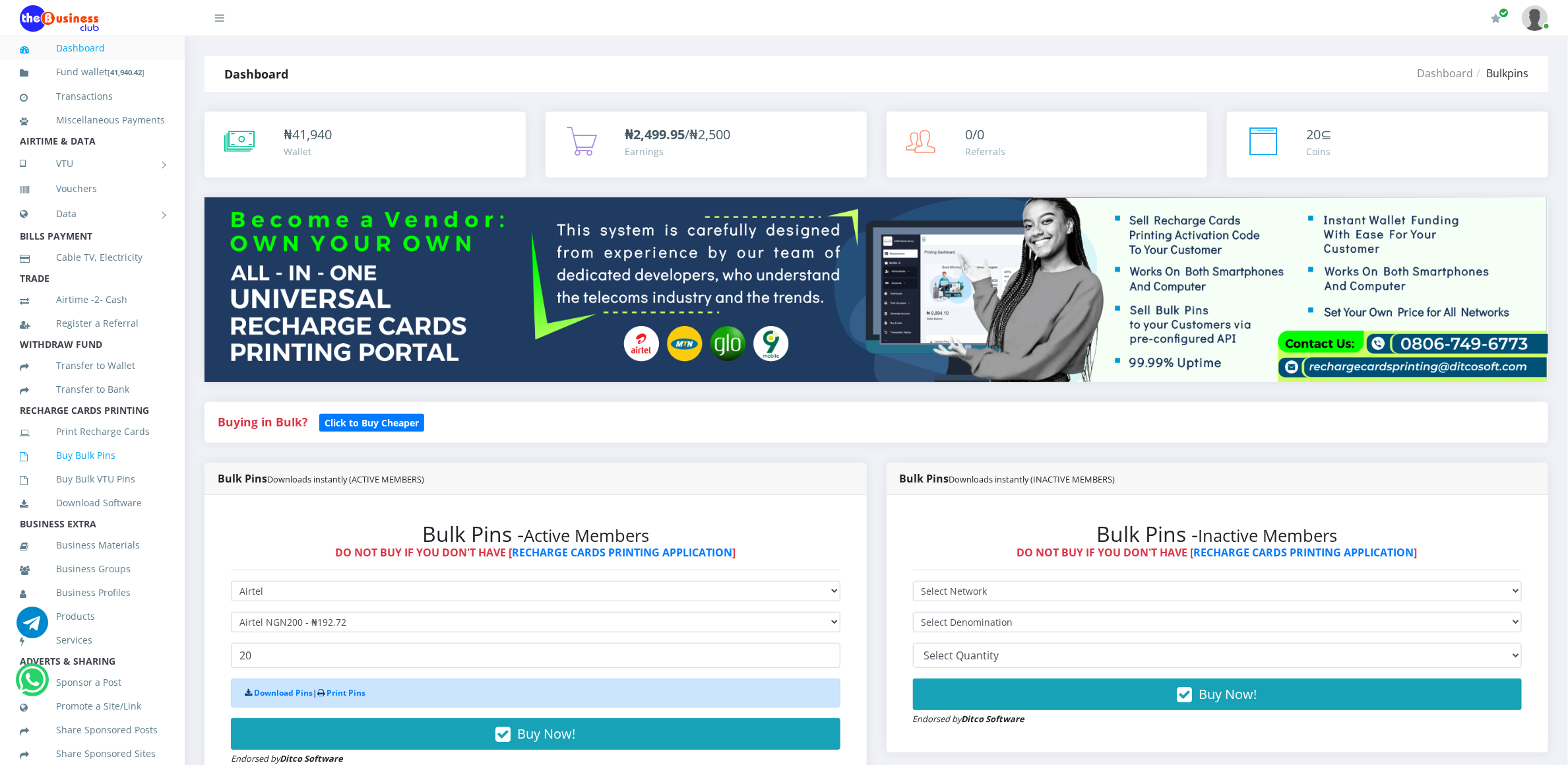
click at [76, 462] on link "Buy Bulk Pins" at bounding box center [92, 455] width 145 height 30
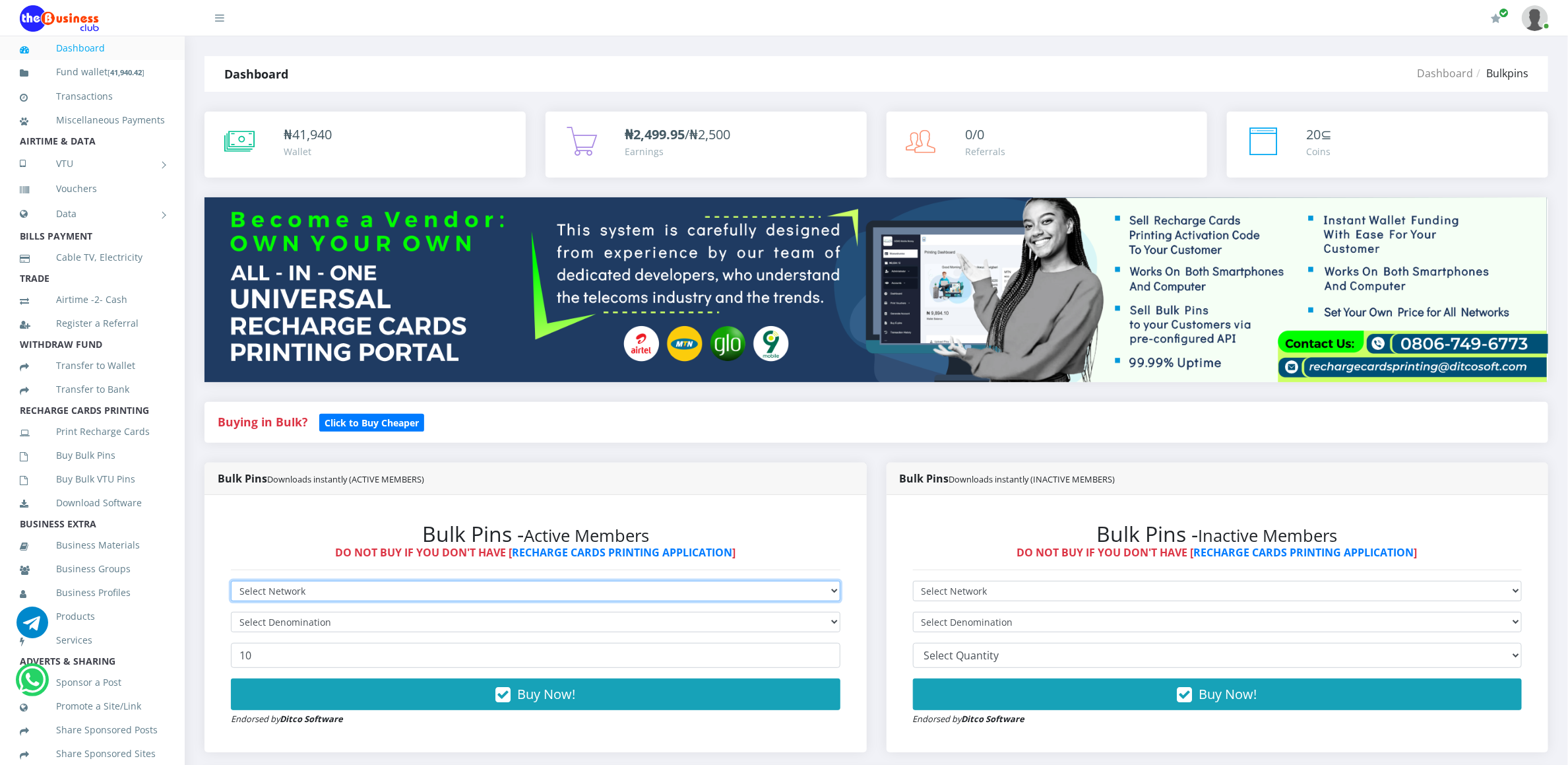
click at [245, 583] on select "Select Network MTN Globacom 9Mobile Airtel" at bounding box center [535, 591] width 609 height 21
select select "Airtel"
click at [231, 583] on select "Select Network MTN Globacom 9Mobile Airtel" at bounding box center [535, 591] width 609 height 21
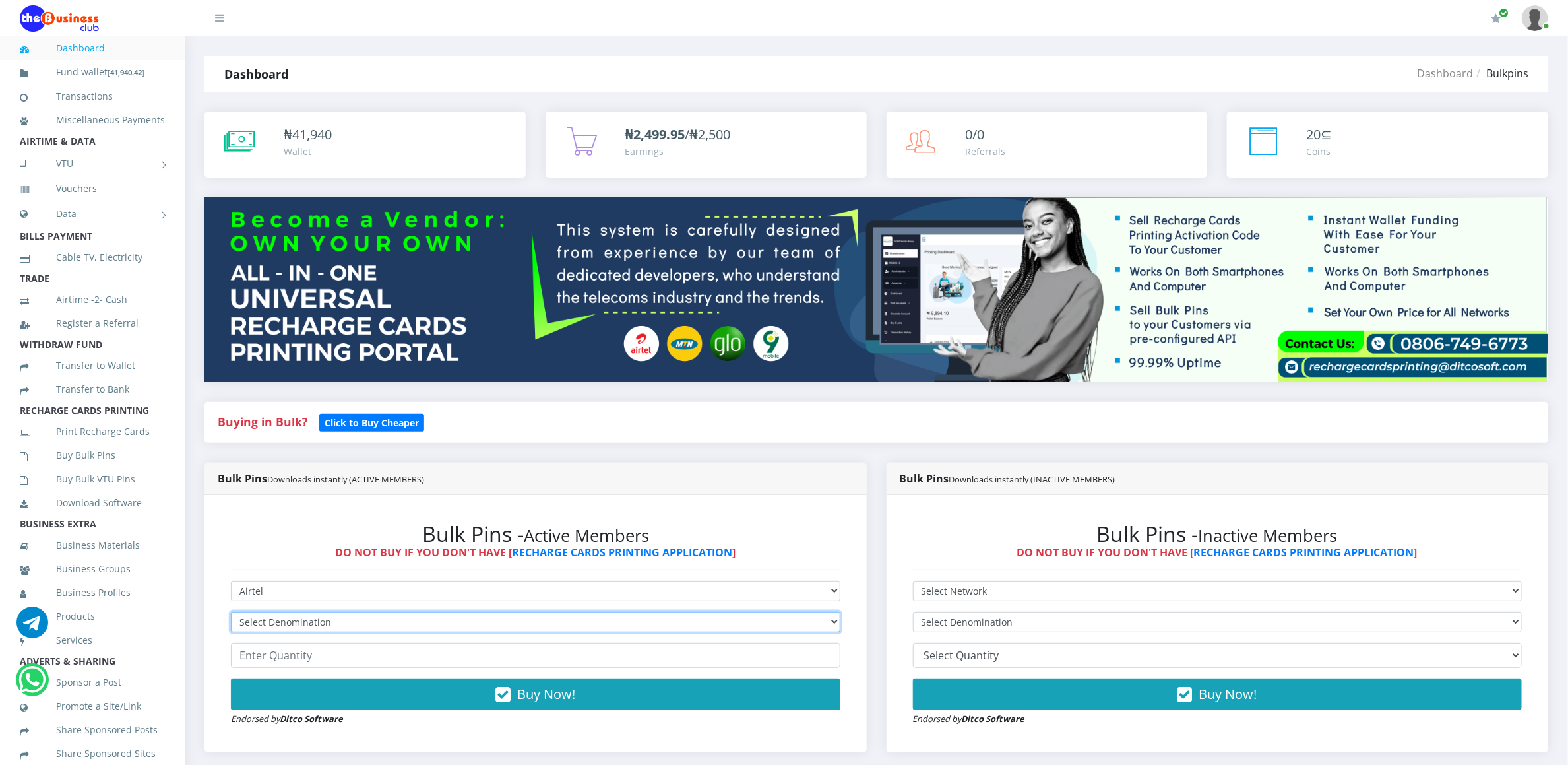
click at [254, 626] on select "Select Denomination Airtel NGN100 - ₦96.36 Airtel NGN200 - ₦192.72 Airtel NGN50…" at bounding box center [535, 623] width 609 height 21
select select "963.6-1000"
click at [231, 614] on select "Select Denomination Airtel NGN100 - ₦96.36 Airtel NGN200 - ₦192.72 Airtel NGN50…" at bounding box center [535, 623] width 609 height 21
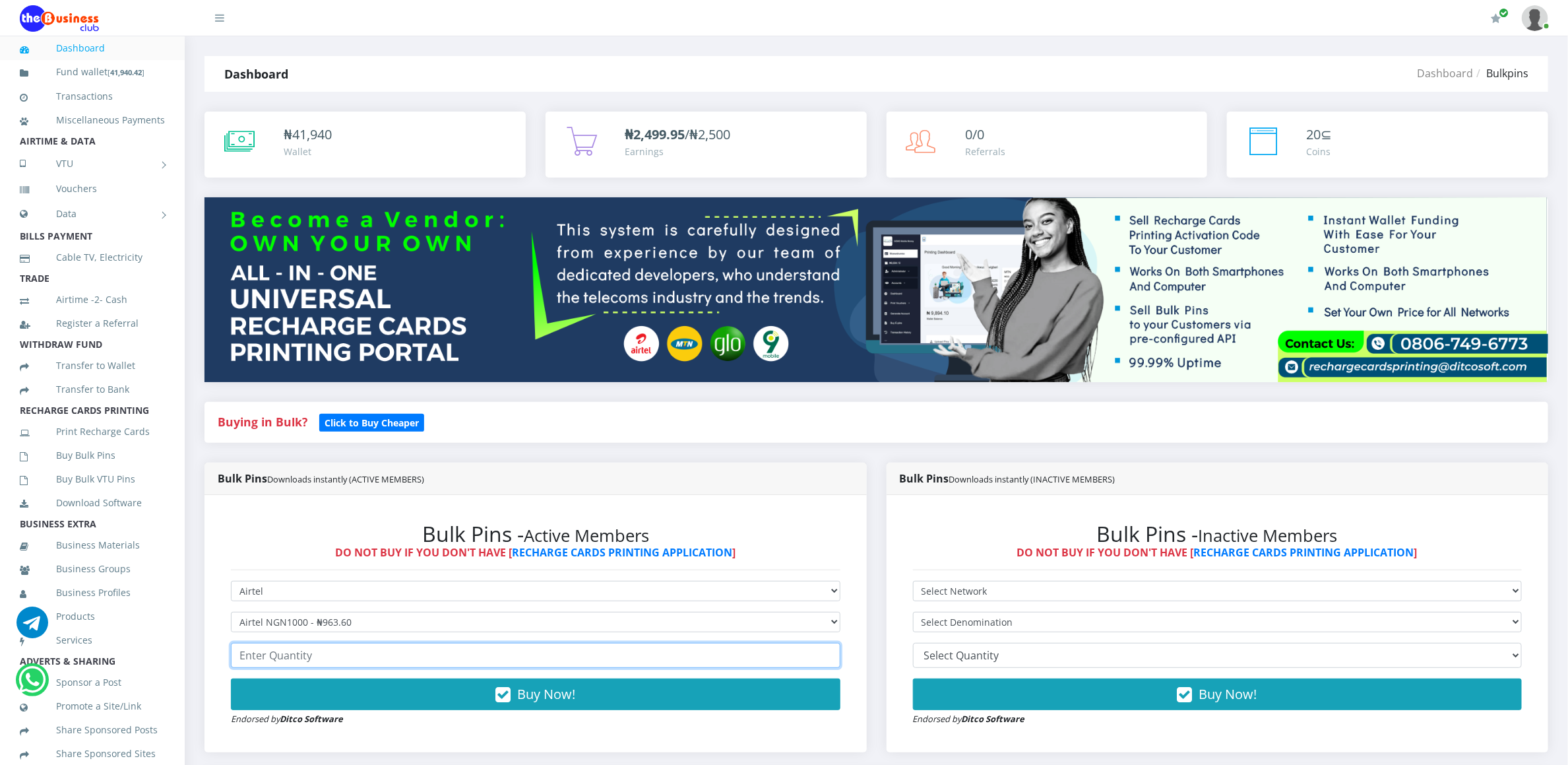
click at [277, 658] on input "number" at bounding box center [535, 656] width 609 height 25
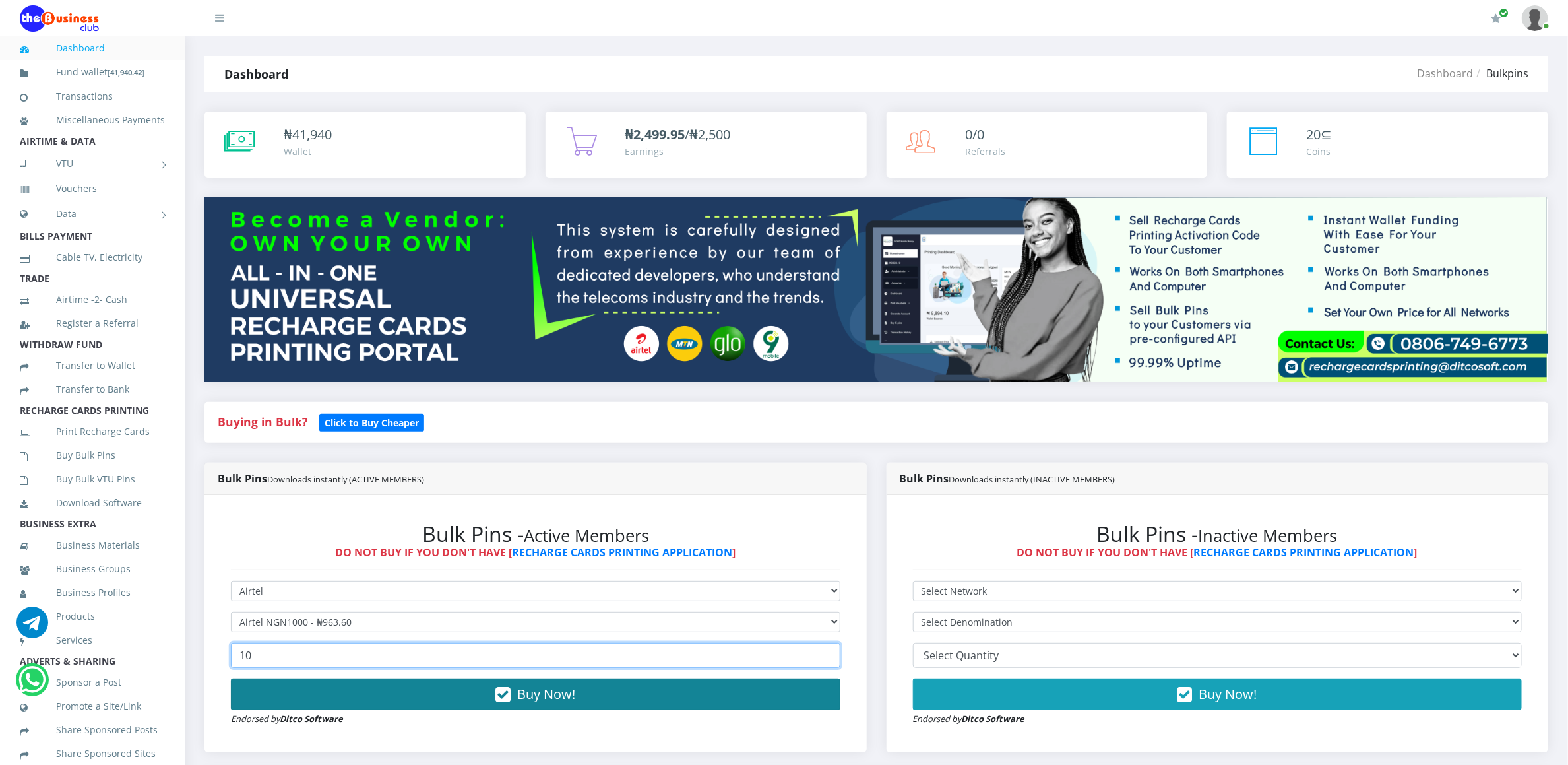
type input "10"
click at [279, 689] on button "Buy Now!" at bounding box center [535, 694] width 609 height 32
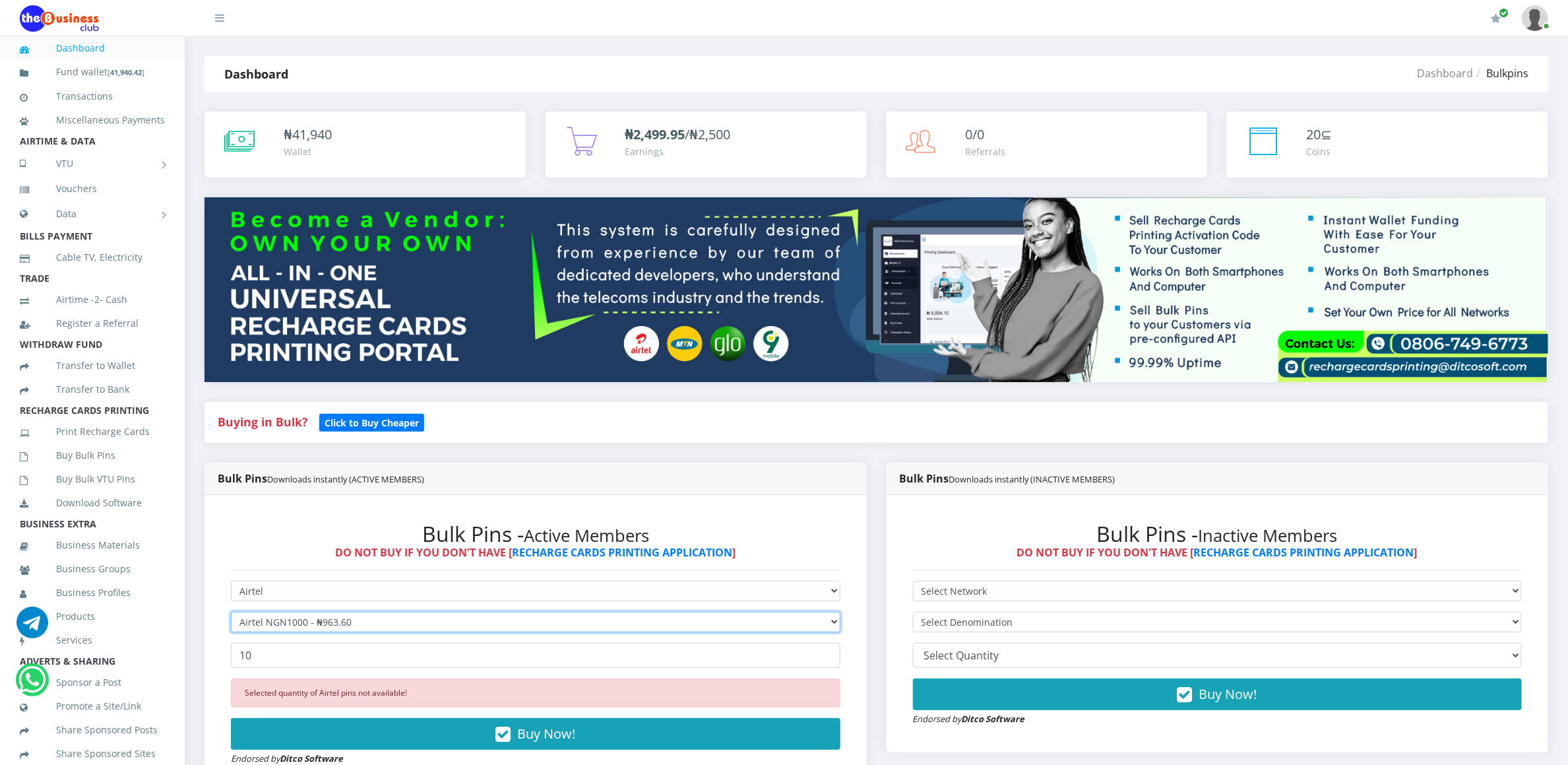
click at [272, 622] on select "Select Denomination Airtel NGN100 - ₦96.36 Airtel NGN200 - ₦192.72 Airtel NGN50…" at bounding box center [535, 623] width 609 height 21
select select "481.8-500"
click at [231, 614] on select "Select Denomination Airtel NGN100 - ₦96.36 Airtel NGN200 - ₦192.72 Airtel NGN50…" at bounding box center [535, 623] width 609 height 21
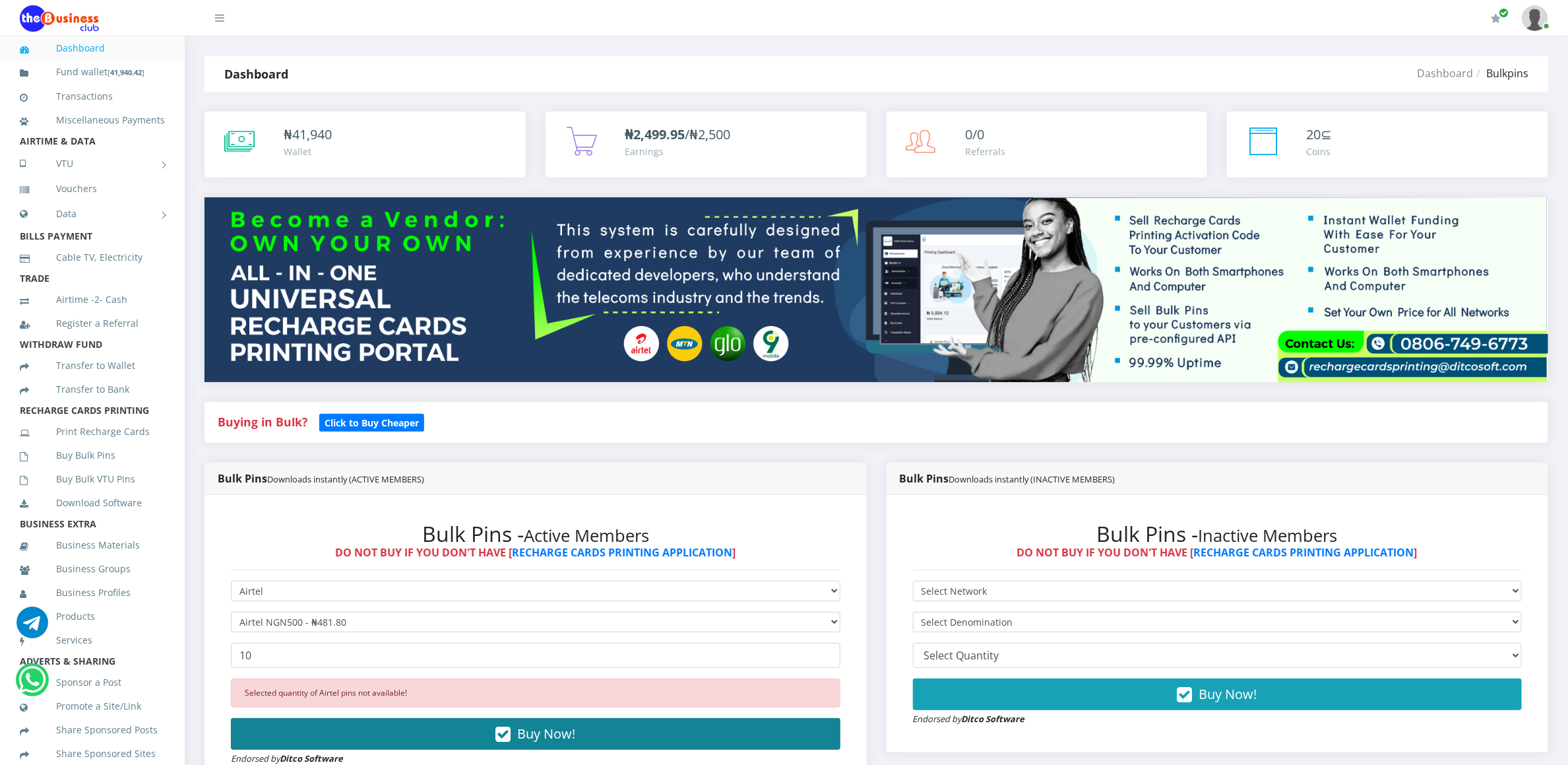
click at [325, 725] on button "Buy Now!" at bounding box center [535, 734] width 609 height 32
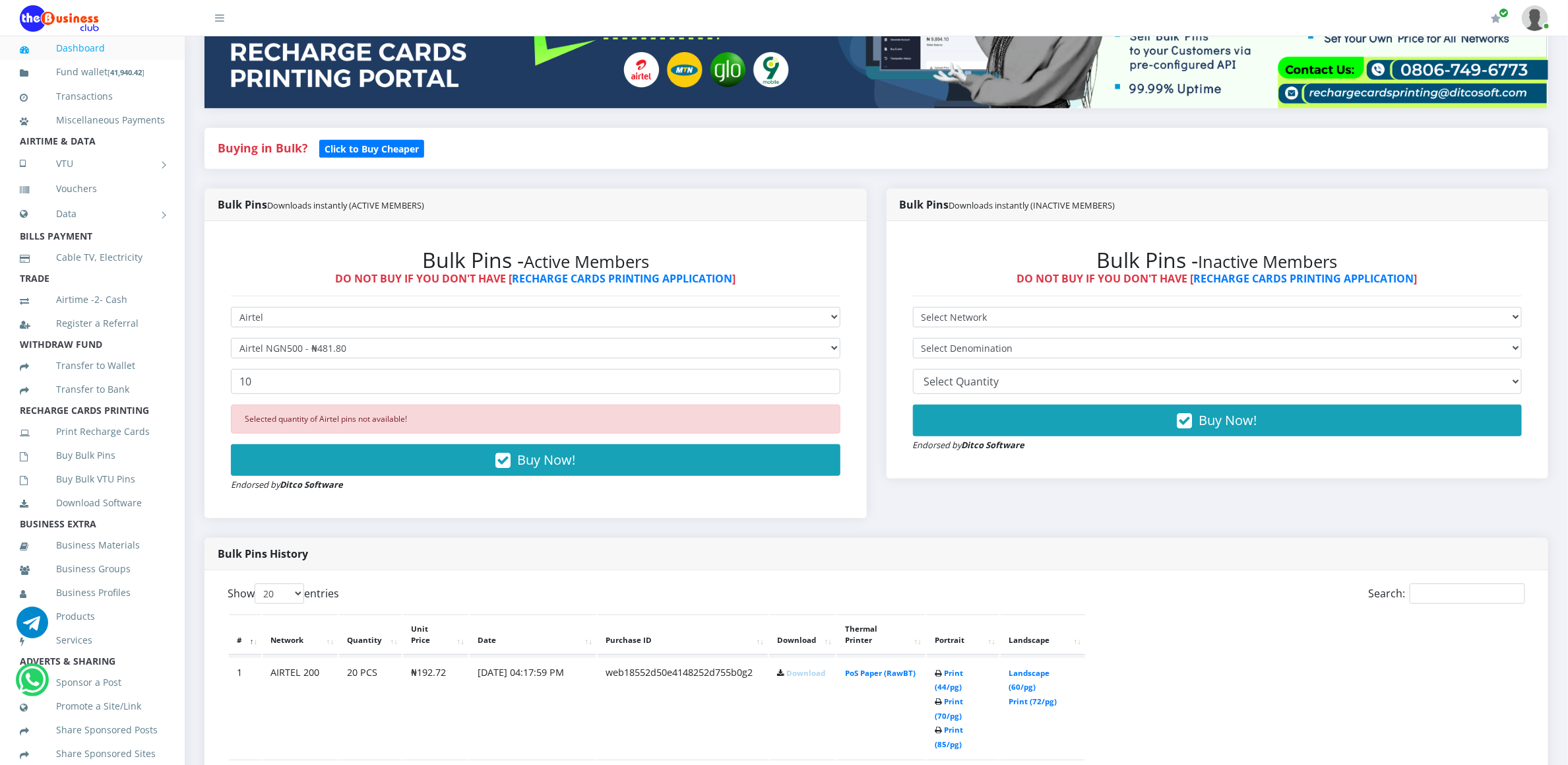
scroll to position [277, 0]
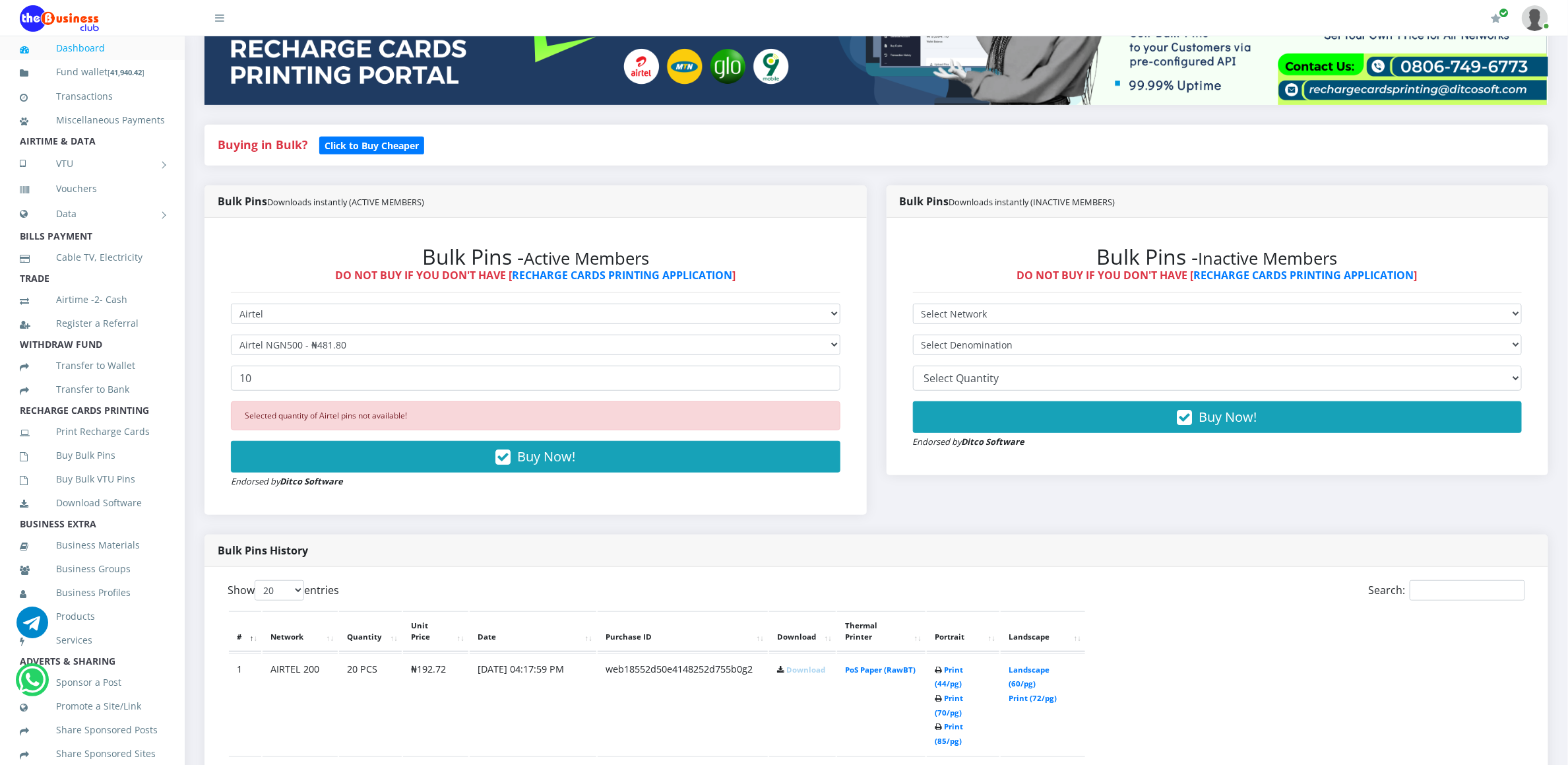
click at [786, 665] on link "Download" at bounding box center [805, 669] width 39 height 10
